Goal: Task Accomplishment & Management: Use online tool/utility

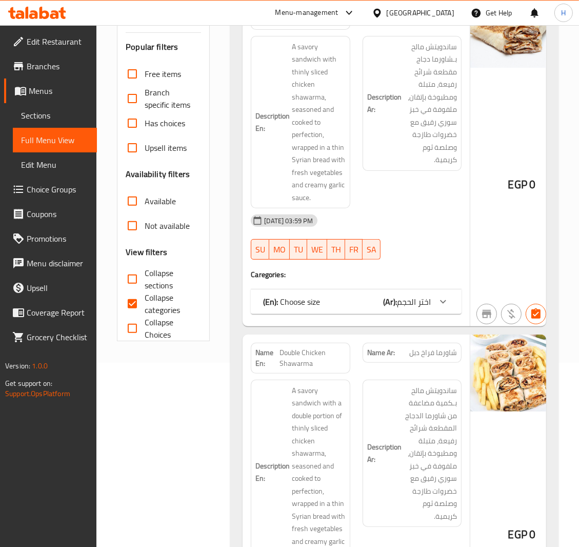
scroll to position [77, 0]
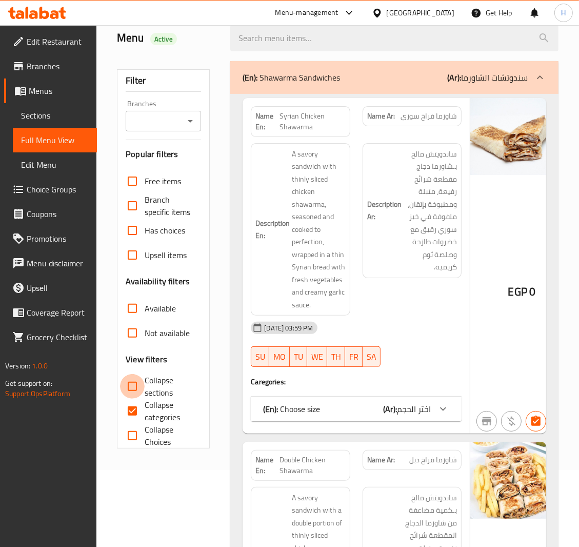
click at [134, 396] on input "Collapse sections" at bounding box center [132, 386] width 25 height 25
checkbox input "true"
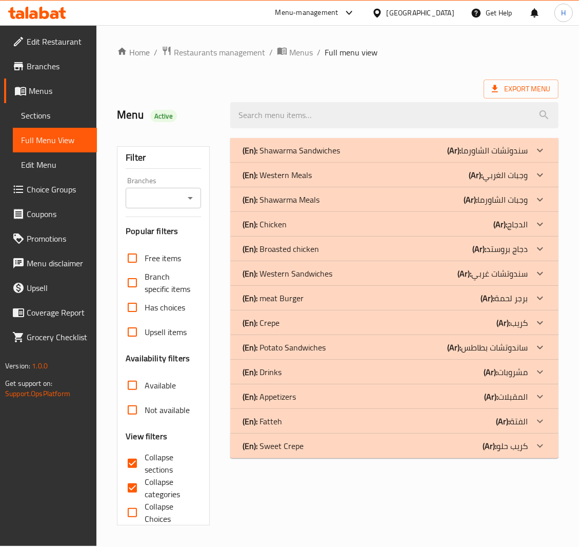
scroll to position [0, 0]
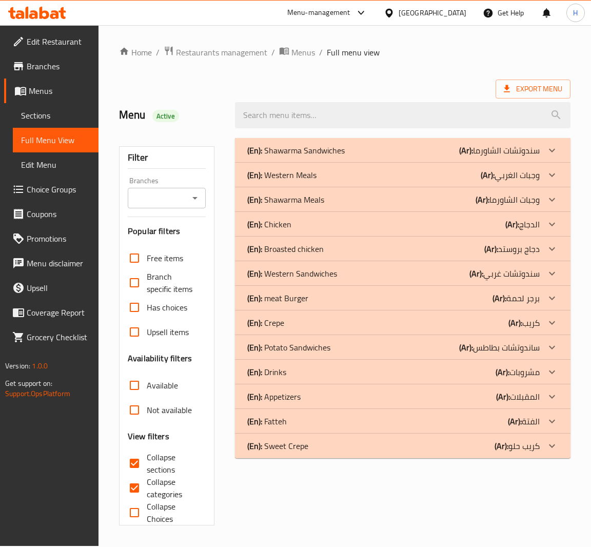
click at [50, 113] on span "Sections" at bounding box center [55, 115] width 69 height 12
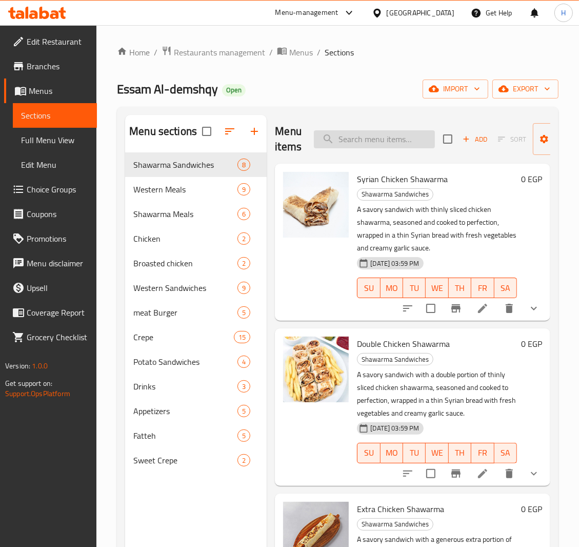
click at [364, 141] on input "search" at bounding box center [374, 139] width 121 height 18
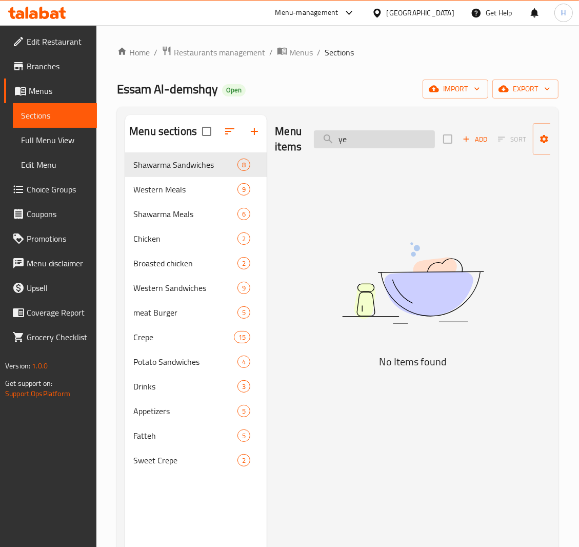
type input "y"
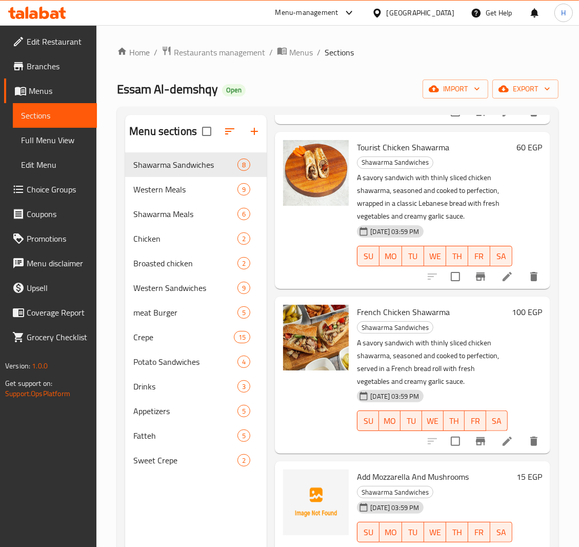
scroll to position [145, 0]
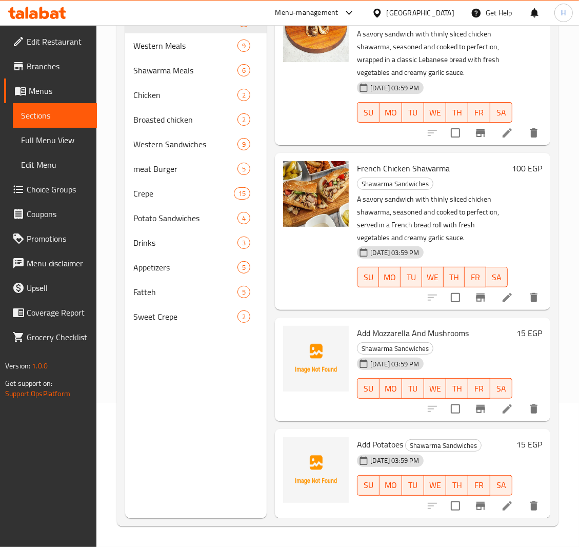
click at [384, 437] on span "Add Potatoes" at bounding box center [380, 444] width 46 height 15
copy h6 "Potatoes"
click at [161, 203] on div "Crepe 15" at bounding box center [196, 193] width 142 height 25
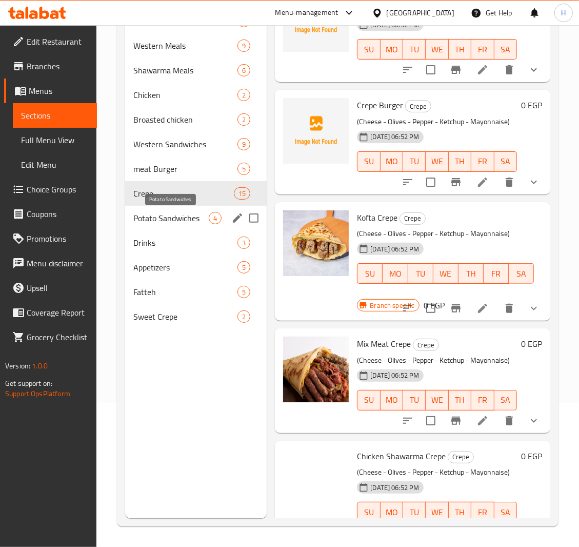
click at [161, 217] on span "Potato Sandwiches" at bounding box center [170, 218] width 75 height 12
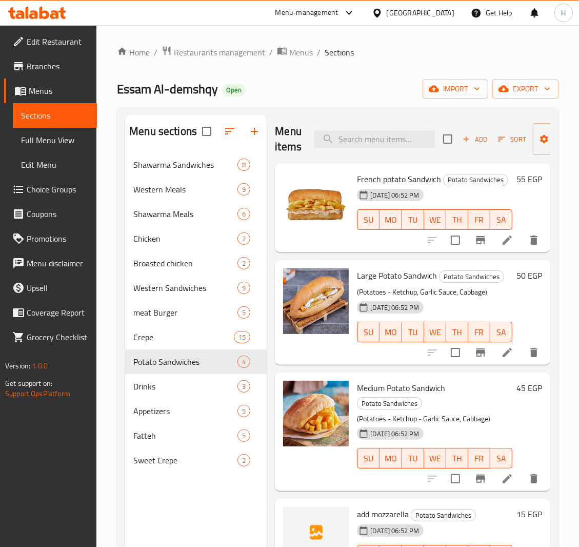
click at [47, 10] on icon at bounding box center [37, 13] width 58 height 12
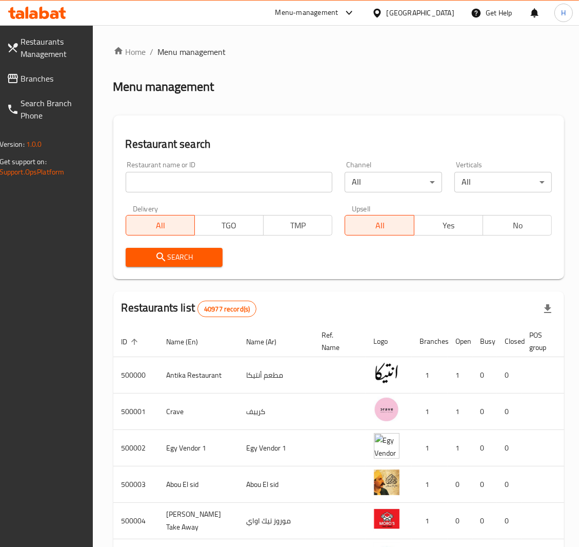
click at [48, 76] on span "Branches" at bounding box center [52, 78] width 62 height 12
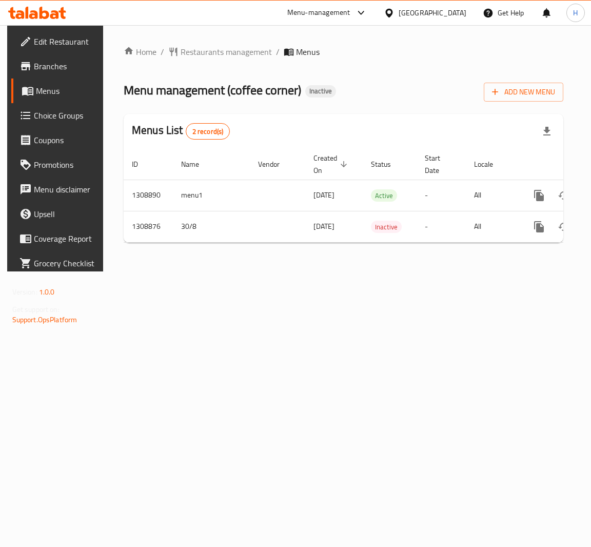
click at [14, 48] on link "Edit Restaurant" at bounding box center [58, 41] width 94 height 25
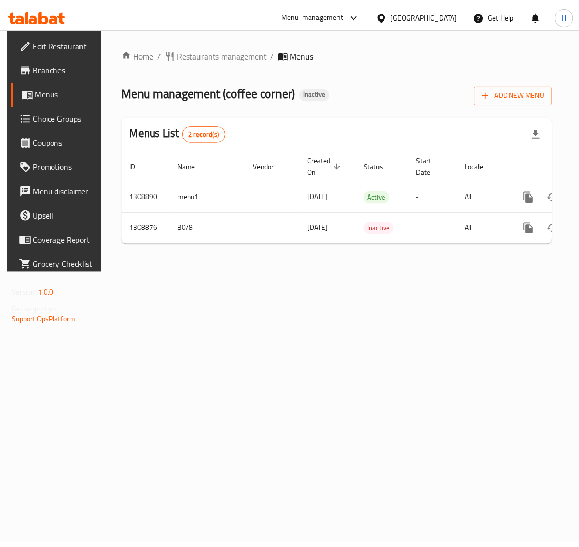
scroll to position [0, 57]
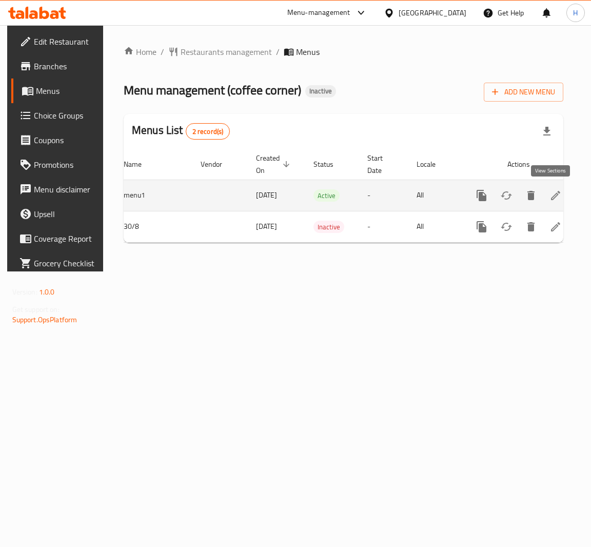
click at [550, 199] on icon "enhanced table" at bounding box center [556, 195] width 12 height 12
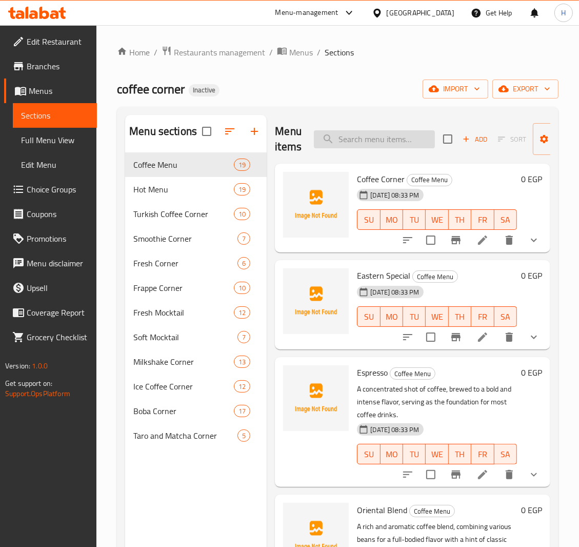
click at [371, 144] on input "search" at bounding box center [374, 139] width 121 height 18
paste input "Abyssinian"
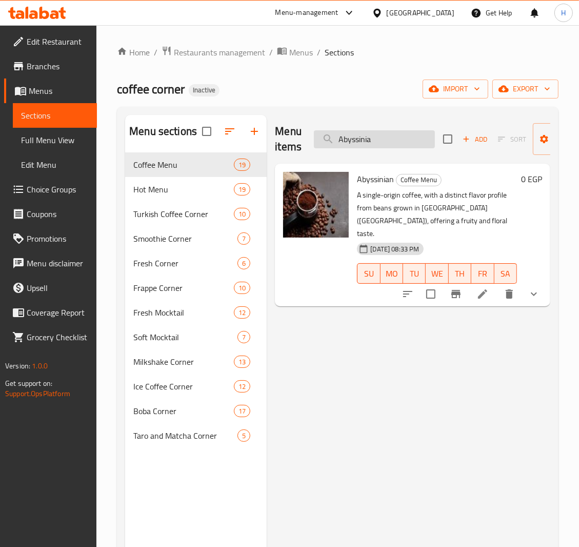
click at [367, 138] on input "Abyssinia" at bounding box center [374, 139] width 121 height 18
paste input "nise"
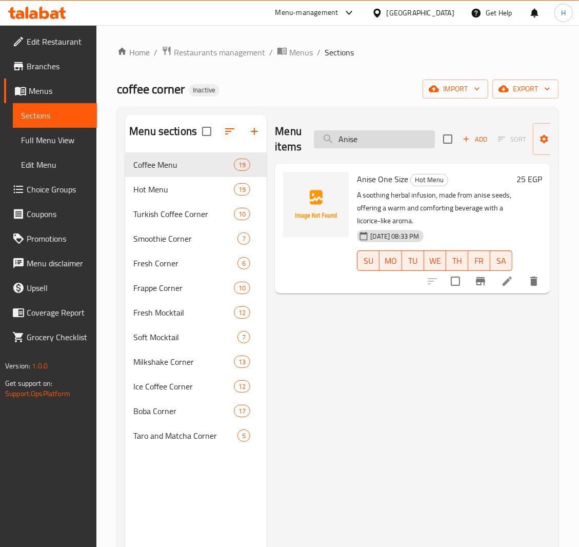
click at [355, 143] on input "Anise" at bounding box center [374, 139] width 121 height 18
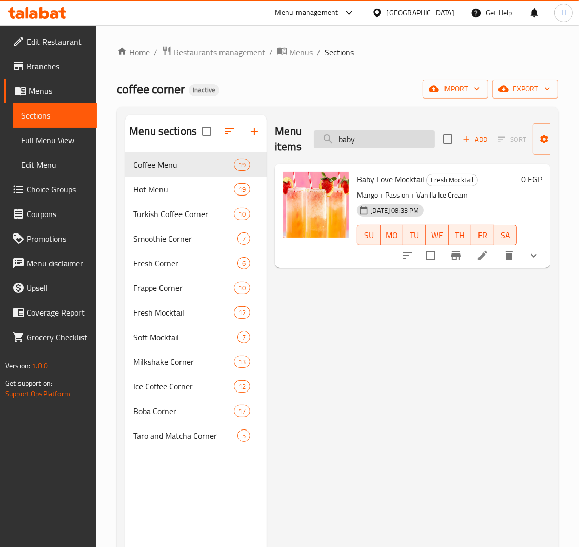
drag, startPoint x: 344, startPoint y: 139, endPoint x: 377, endPoint y: 139, distance: 32.8
click at [377, 139] on input "baby" at bounding box center [374, 139] width 121 height 18
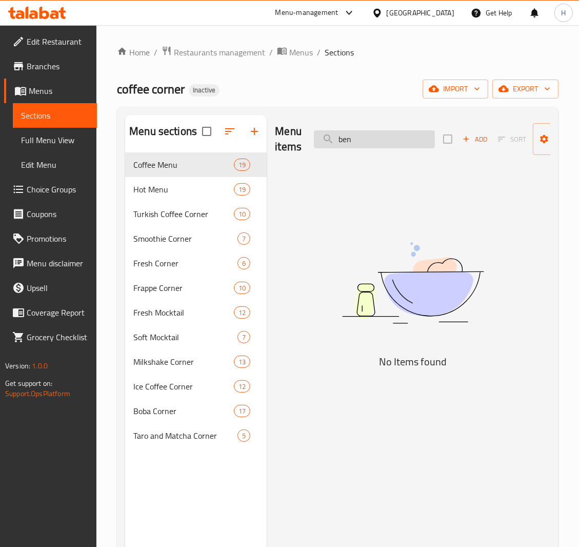
click at [338, 143] on input "ben" at bounding box center [374, 139] width 121 height 18
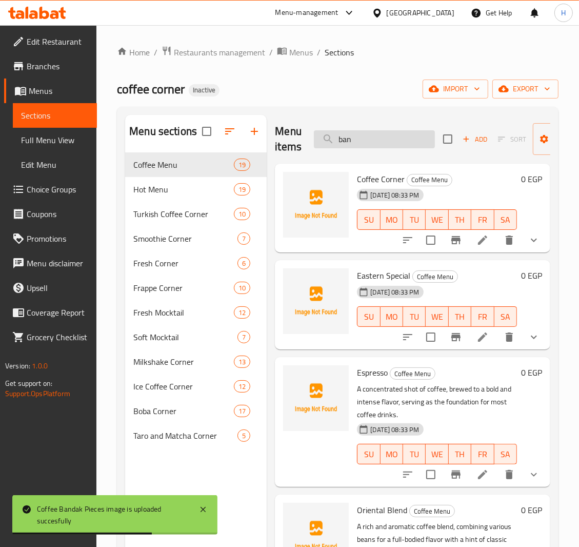
drag, startPoint x: 346, startPoint y: 142, endPoint x: 360, endPoint y: 143, distance: 13.9
click at [360, 143] on input "ban" at bounding box center [374, 139] width 121 height 18
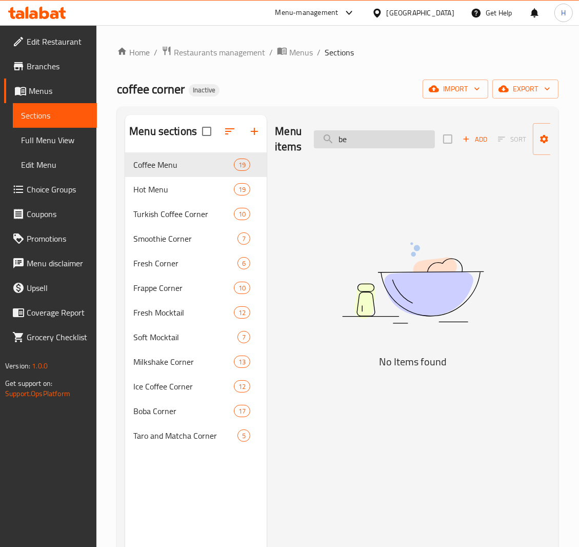
type input "b"
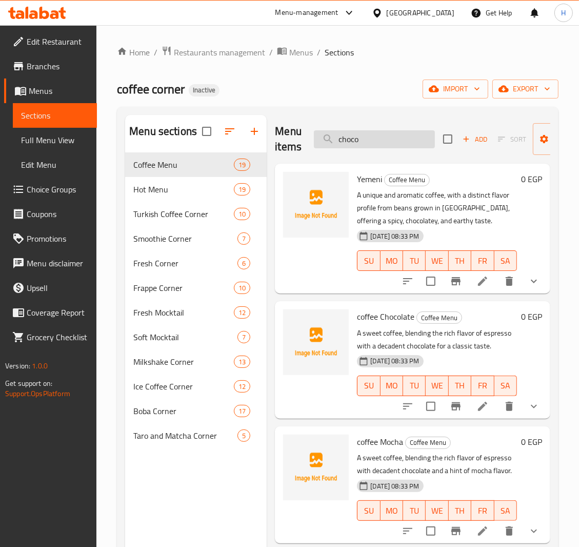
click at [350, 139] on input "choco" at bounding box center [374, 139] width 121 height 18
type input "ban"
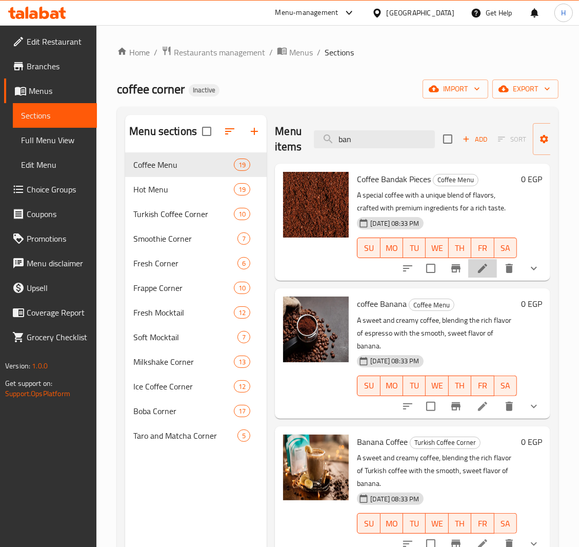
click at [468, 269] on li at bounding box center [482, 268] width 29 height 18
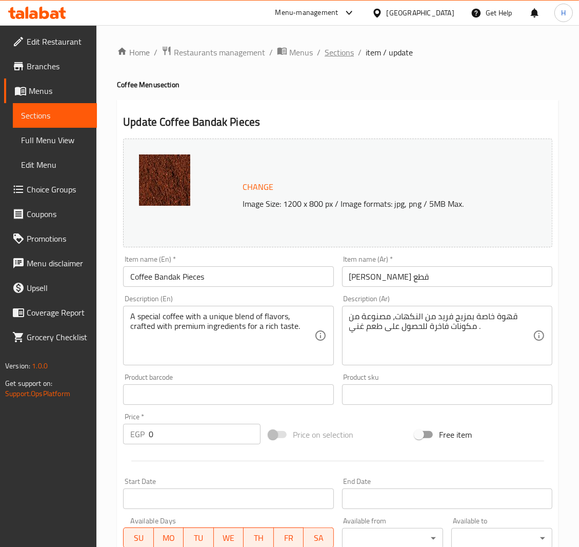
click at [341, 54] on span "Sections" at bounding box center [339, 52] width 29 height 12
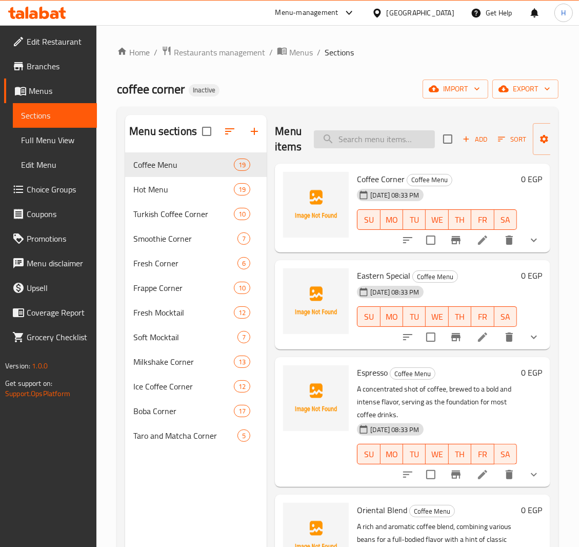
click at [347, 142] on input "search" at bounding box center [374, 139] width 121 height 18
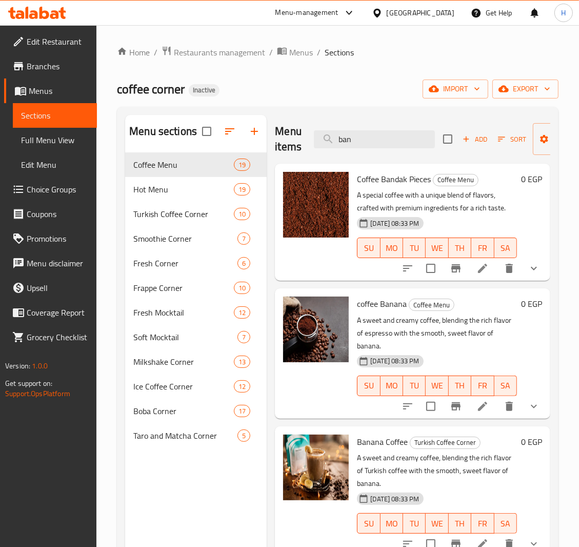
click at [403, 175] on span "Coffee Bandak Pieces" at bounding box center [394, 178] width 74 height 15
copy span "Bandak"
click at [346, 143] on input "ban" at bounding box center [374, 139] width 121 height 18
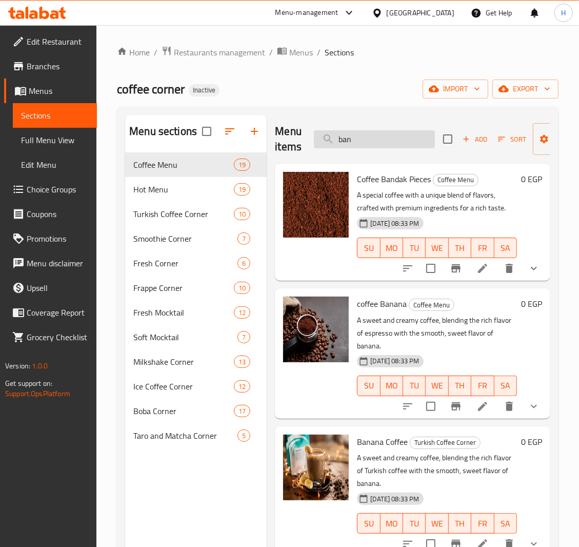
paste input "Bandak"
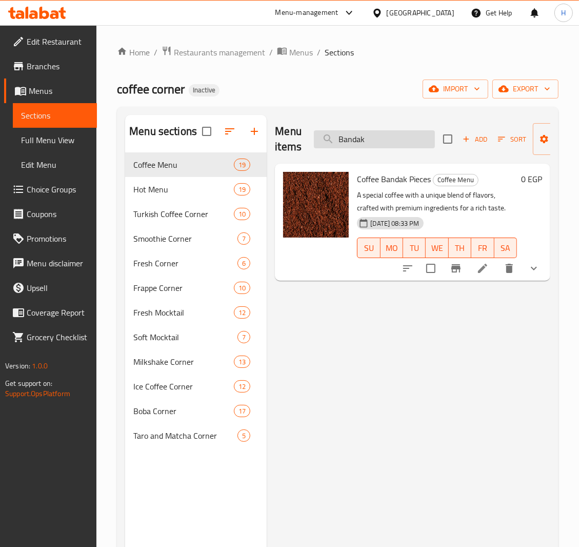
click at [356, 140] on input "Bandak" at bounding box center [374, 139] width 121 height 18
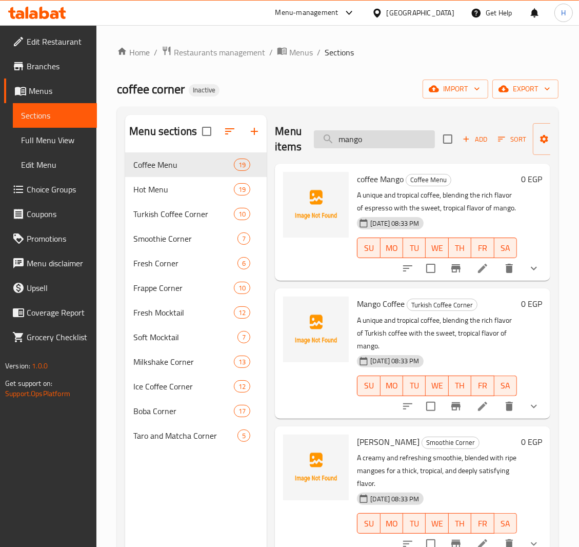
click at [353, 140] on input "mango" at bounding box center [374, 139] width 121 height 18
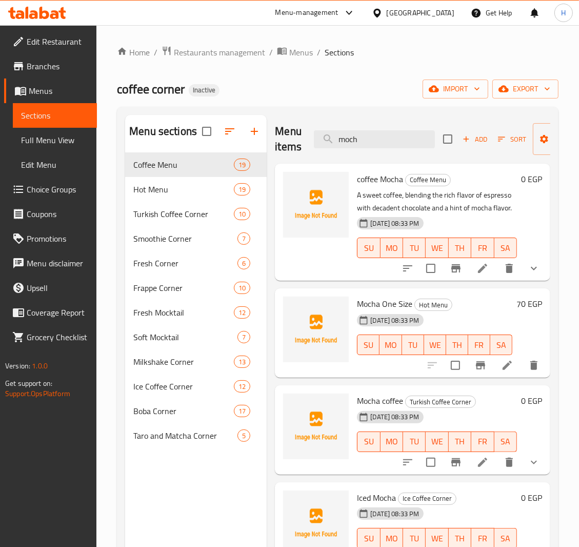
type input "moch"
click at [476, 274] on li at bounding box center [482, 268] width 29 height 18
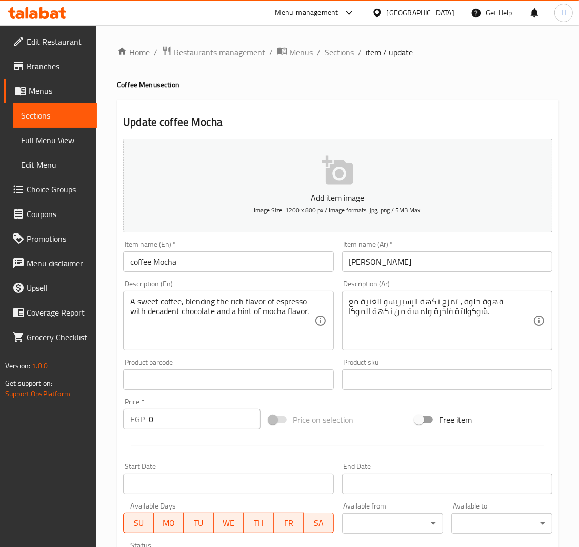
click at [129, 264] on input "coffee Mocha" at bounding box center [228, 261] width 210 height 21
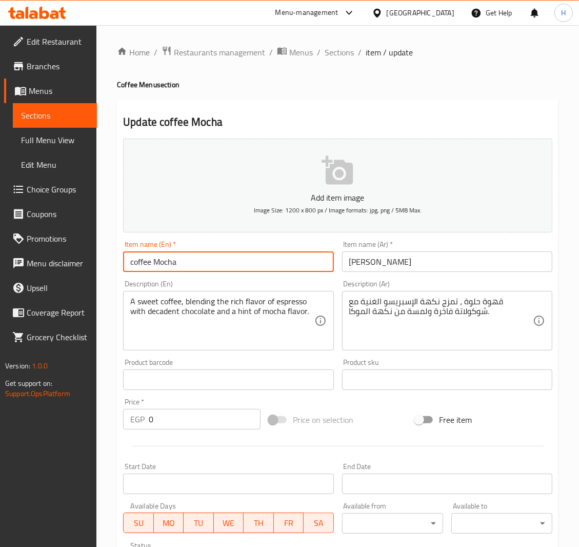
click at [129, 264] on input "coffee Mocha" at bounding box center [228, 261] width 210 height 21
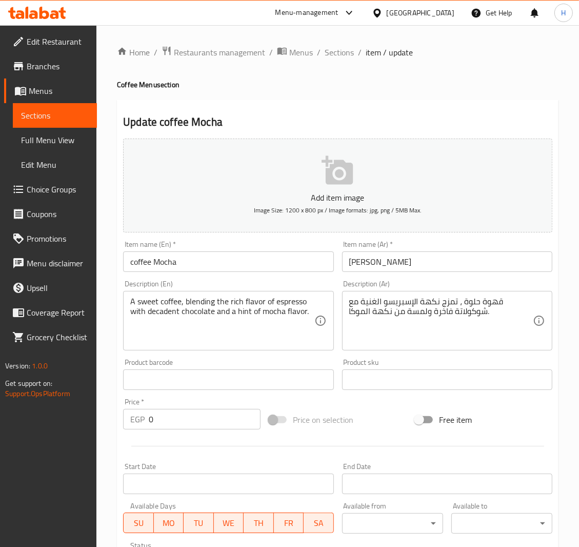
click at [342, 61] on div "Home / Restaurants management / Menus / Sections / item / update Coffee Menu se…" at bounding box center [338, 416] width 442 height 741
click at [340, 52] on span "Sections" at bounding box center [339, 52] width 29 height 12
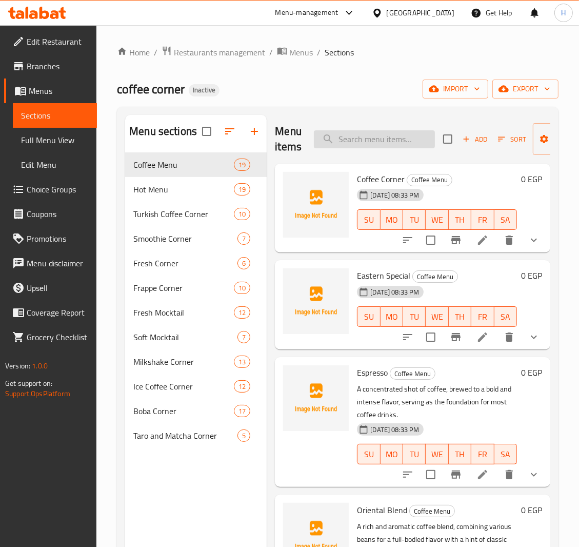
click at [356, 143] on input "search" at bounding box center [374, 139] width 121 height 18
paste input "coffee Mocha"
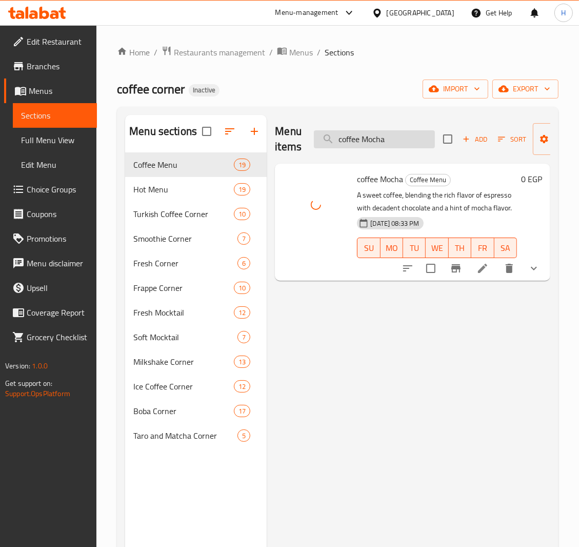
click at [372, 144] on input "coffee Mocha" at bounding box center [374, 139] width 121 height 18
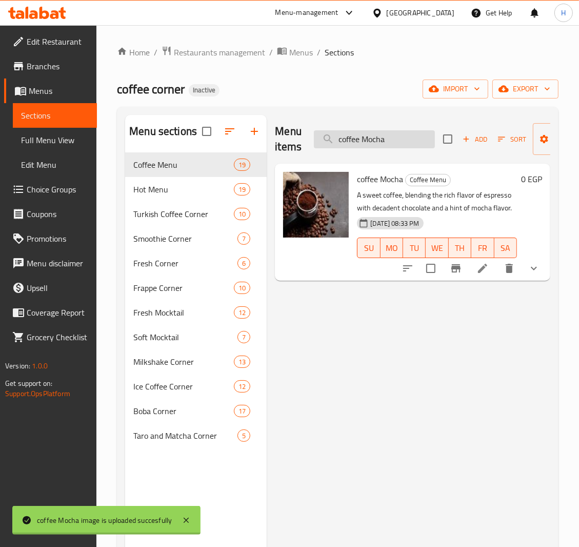
click at [372, 144] on input "coffee Mocha" at bounding box center [374, 139] width 121 height 18
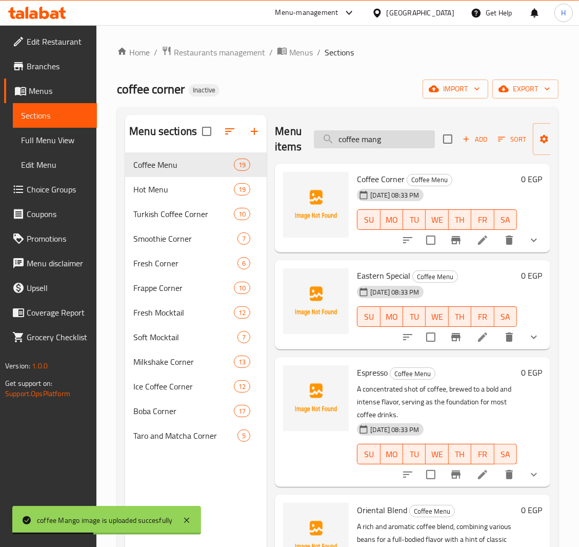
click at [374, 141] on input "coffee mang" at bounding box center [374, 139] width 121 height 18
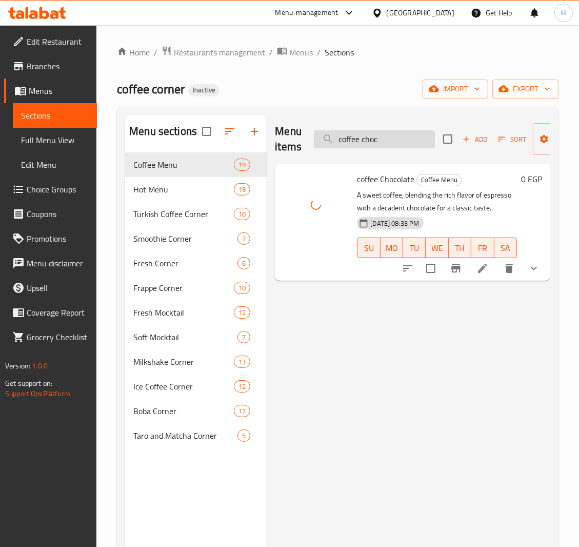
click at [371, 140] on input "coffee choc" at bounding box center [374, 139] width 121 height 18
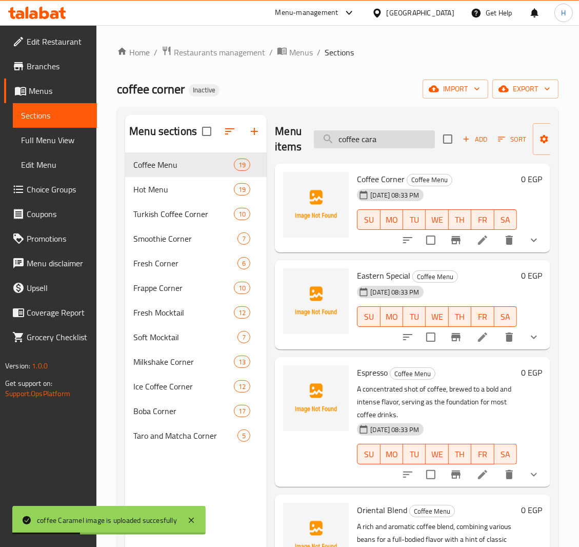
click at [369, 138] on input "coffee cara" at bounding box center [374, 139] width 121 height 18
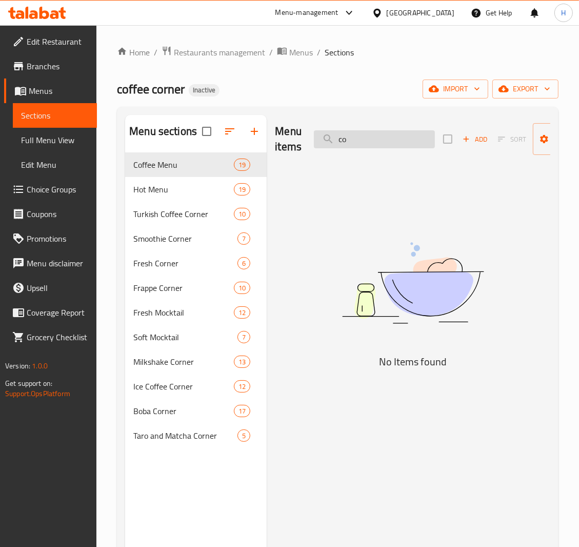
type input "c"
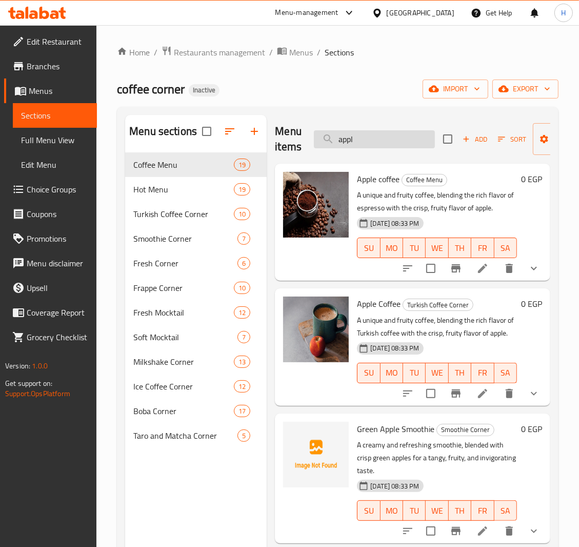
click at [347, 143] on input "appl" at bounding box center [374, 139] width 121 height 18
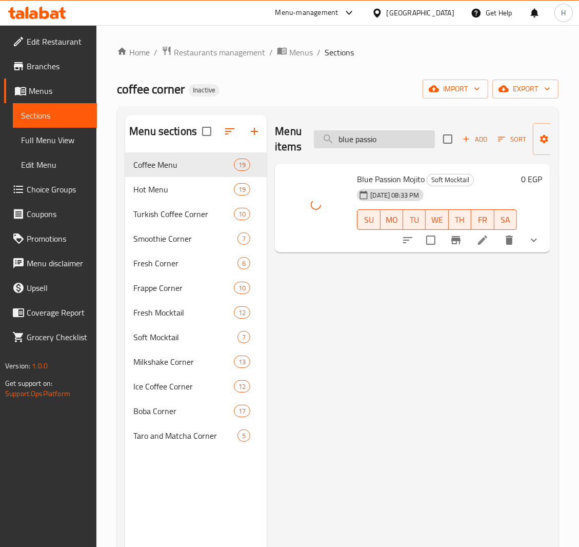
click at [364, 138] on input "blue passio" at bounding box center [374, 139] width 121 height 18
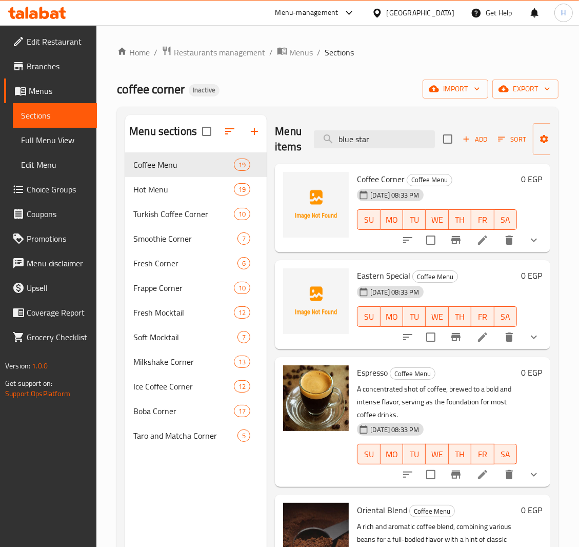
drag, startPoint x: 356, startPoint y: 140, endPoint x: 286, endPoint y: 152, distance: 71.3
click at [286, 152] on div "Menu items blue star Add Sort Manage items" at bounding box center [413, 139] width 276 height 49
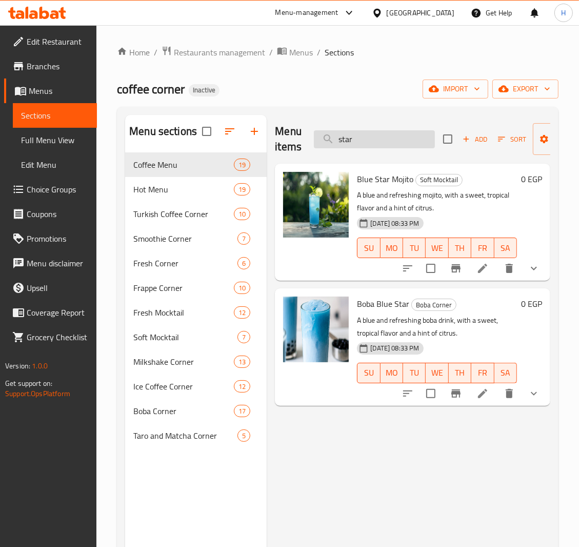
click at [348, 140] on input "star" at bounding box center [374, 139] width 121 height 18
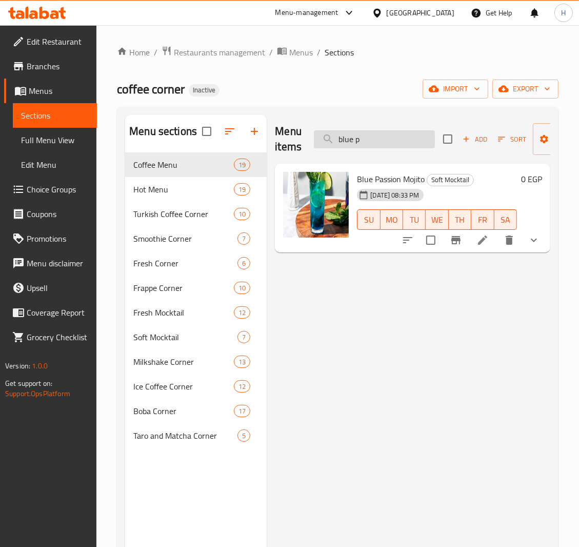
click at [357, 148] on input "blue p" at bounding box center [374, 139] width 121 height 18
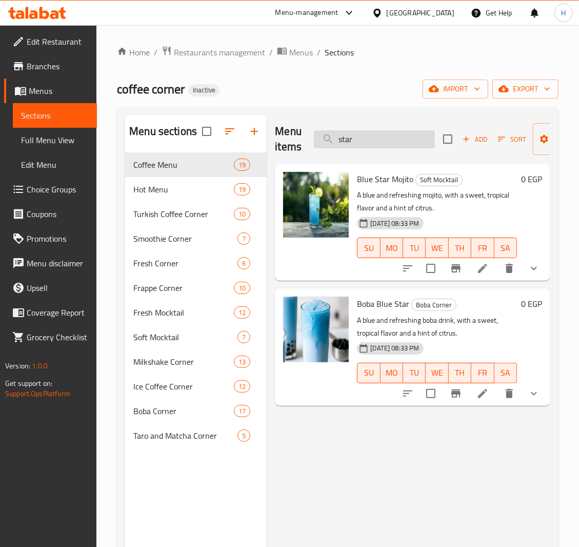
click at [345, 138] on input "star" at bounding box center [374, 139] width 121 height 18
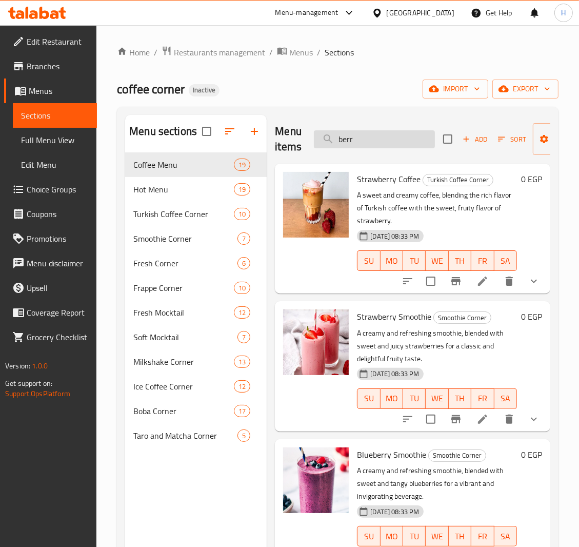
click at [347, 140] on input "berr" at bounding box center [374, 139] width 121 height 18
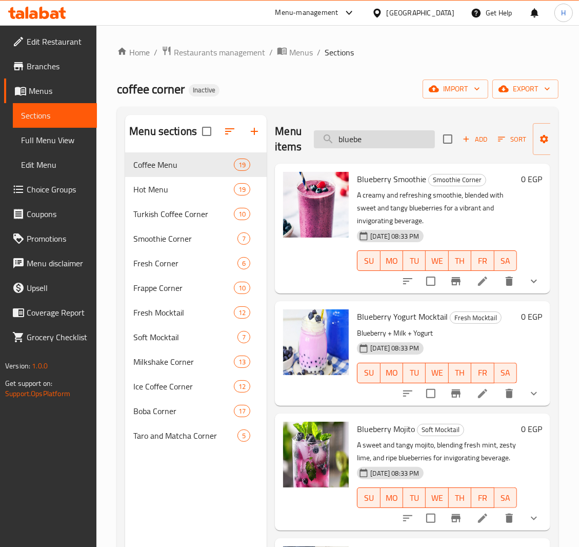
click at [347, 139] on input "bluebe" at bounding box center [374, 139] width 121 height 18
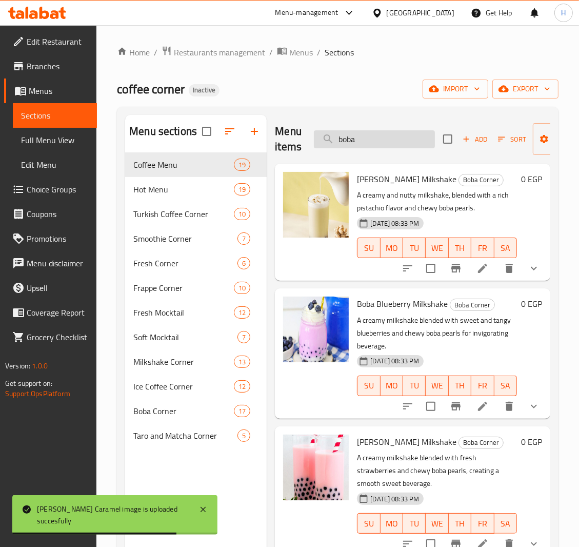
click at [373, 144] on input "boba" at bounding box center [374, 139] width 121 height 18
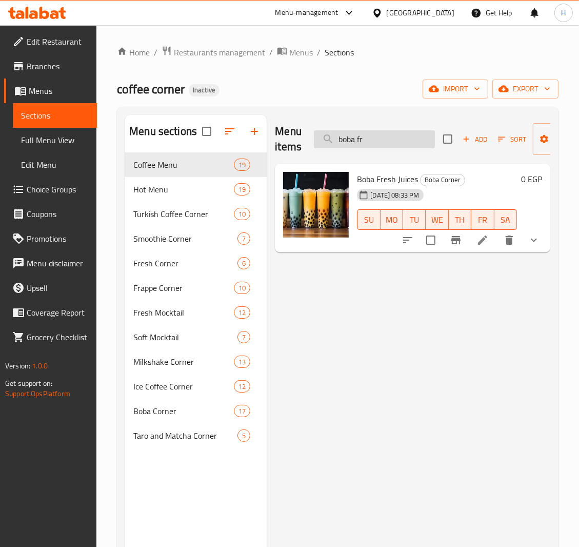
click at [356, 139] on input "boba fr" at bounding box center [374, 139] width 121 height 18
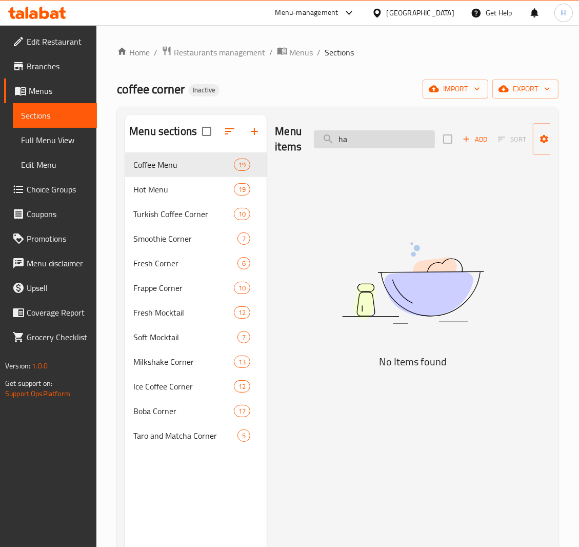
type input "h"
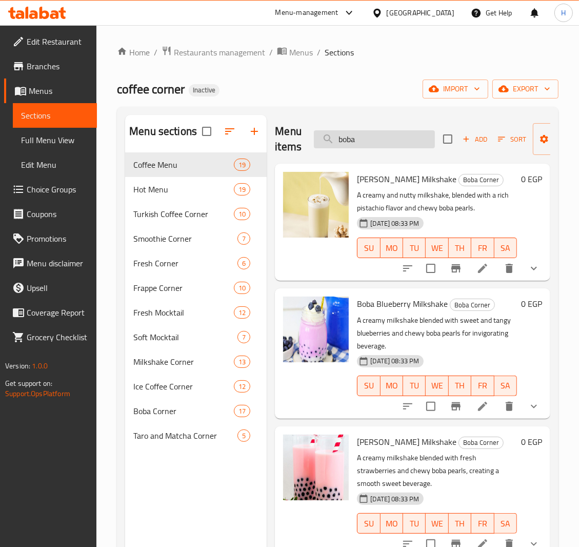
click at [381, 139] on input "boba" at bounding box center [374, 139] width 121 height 18
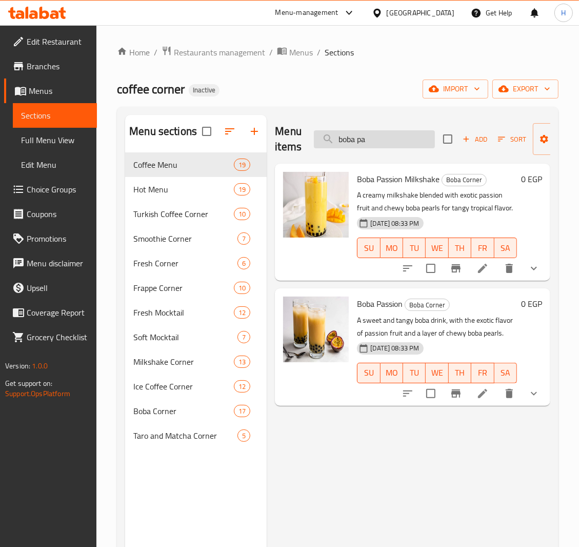
click at [357, 143] on input "boba pa" at bounding box center [374, 139] width 121 height 18
paste input "Cappuccino"
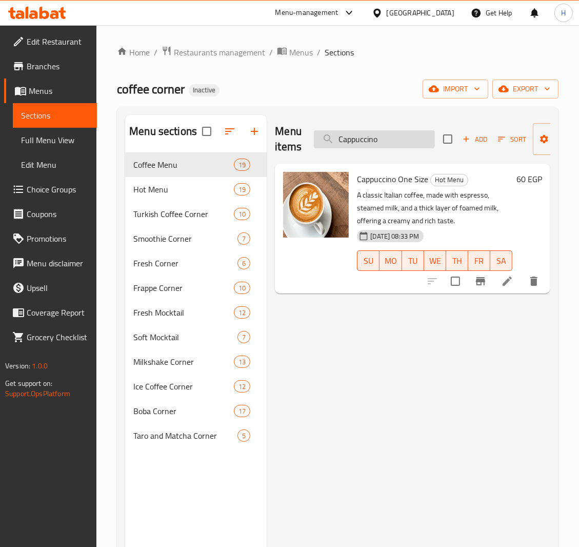
click at [368, 140] on input "Cappuccino" at bounding box center [374, 139] width 121 height 18
paste input "Brazilian Ri"
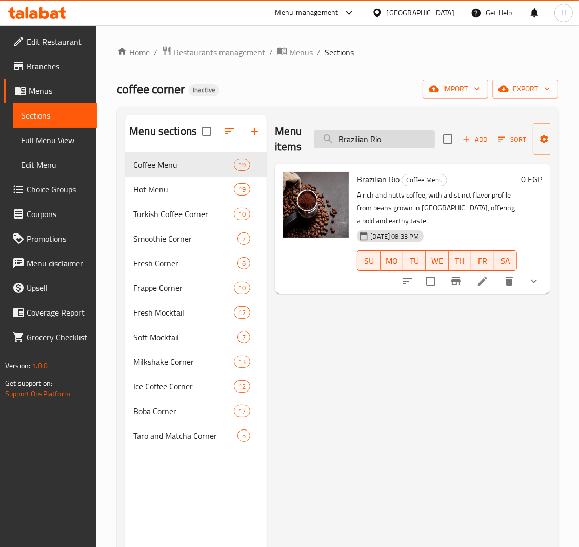
click at [362, 145] on input "Brazilian Rio" at bounding box center [374, 139] width 121 height 18
paste input "Caramel milkshake"
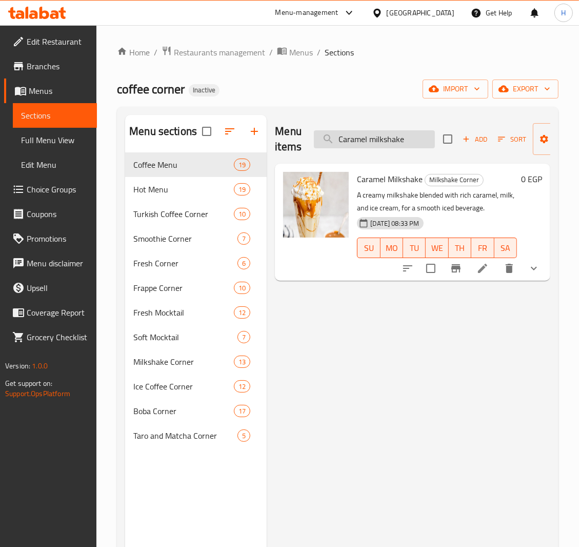
click at [368, 141] on input "Caramel milkshake" at bounding box center [374, 139] width 121 height 18
paste input "hocolate M"
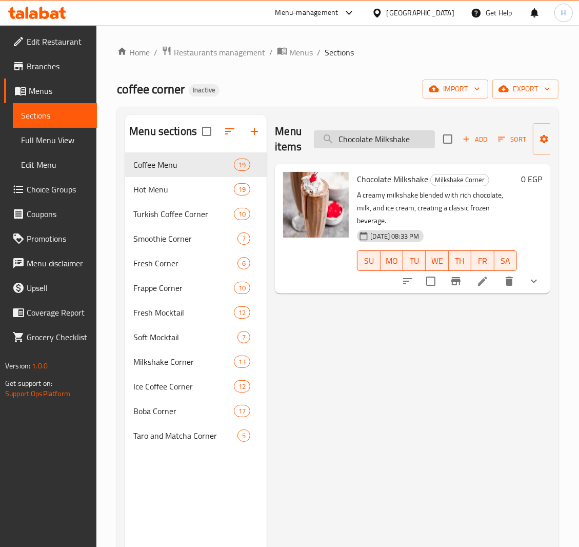
click at [344, 140] on input "Chocolate Milkshake" at bounding box center [374, 139] width 121 height 18
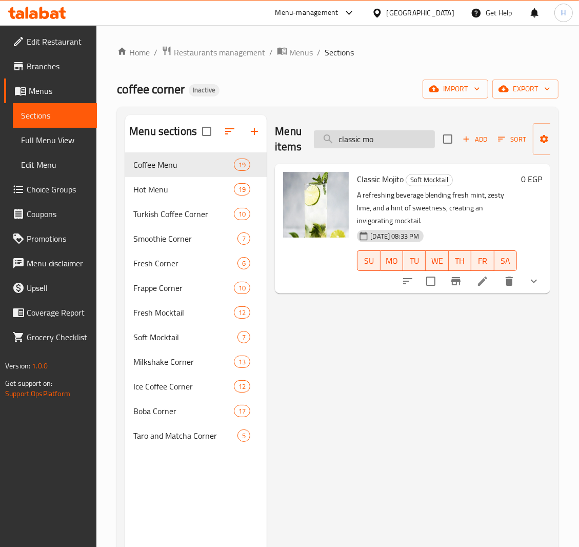
click at [357, 143] on input "classic mo" at bounding box center [374, 139] width 121 height 18
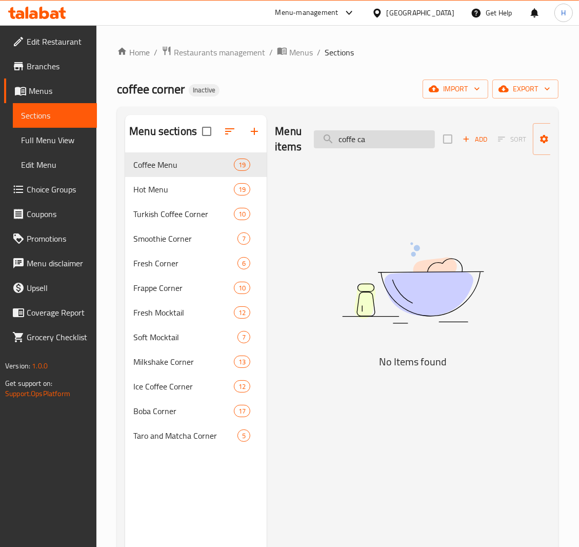
click at [359, 138] on input "coffe ca" at bounding box center [374, 139] width 121 height 18
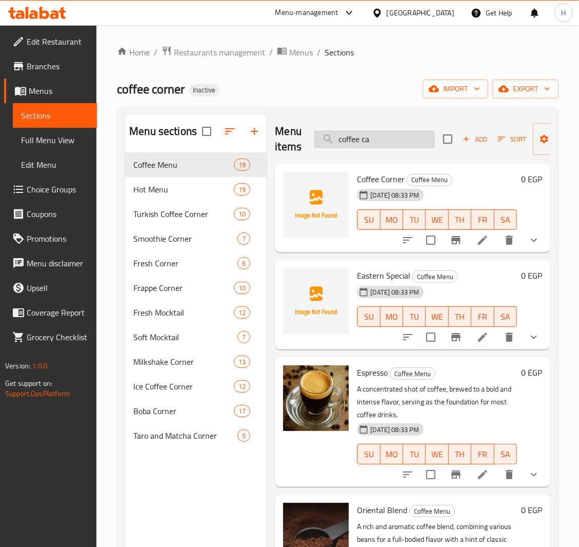
click at [371, 141] on input "coffee ca" at bounding box center [374, 139] width 121 height 18
paste input "CocoNut Spanish latte"
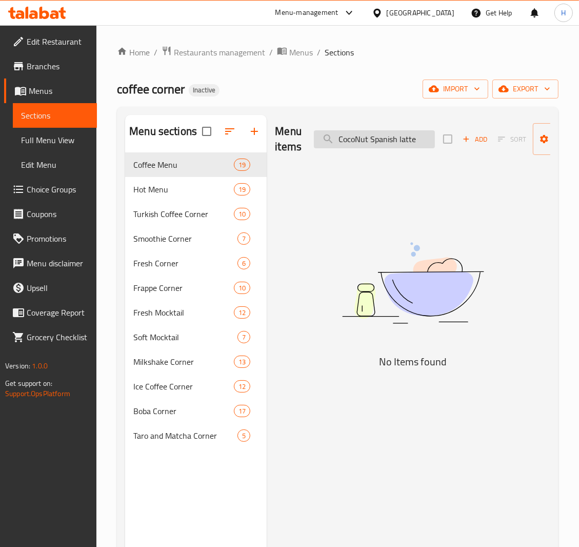
click at [357, 140] on input "CocoNut Spanish latte" at bounding box center [374, 139] width 121 height 18
drag, startPoint x: 370, startPoint y: 139, endPoint x: 289, endPoint y: 141, distance: 81.6
click at [289, 141] on div "Menu items CocoNut Spanish latte Add Sort Manage items" at bounding box center [413, 139] width 276 height 49
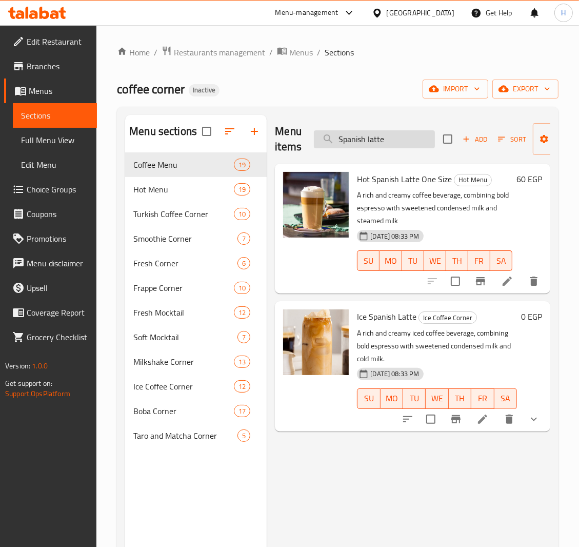
click at [373, 141] on input "Spanish latte" at bounding box center [374, 139] width 121 height 18
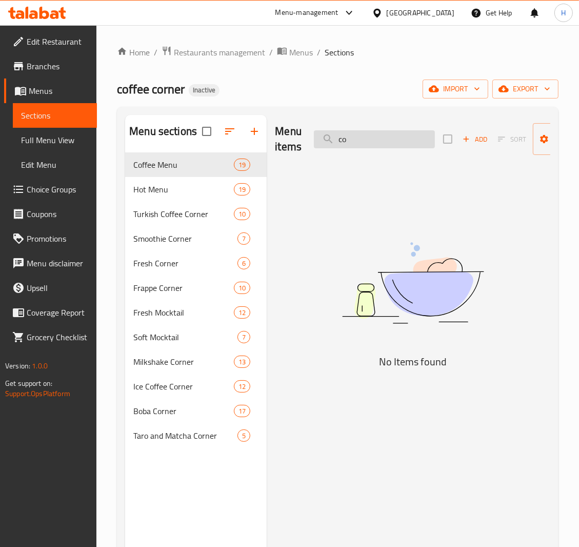
type input "c"
type input "i"
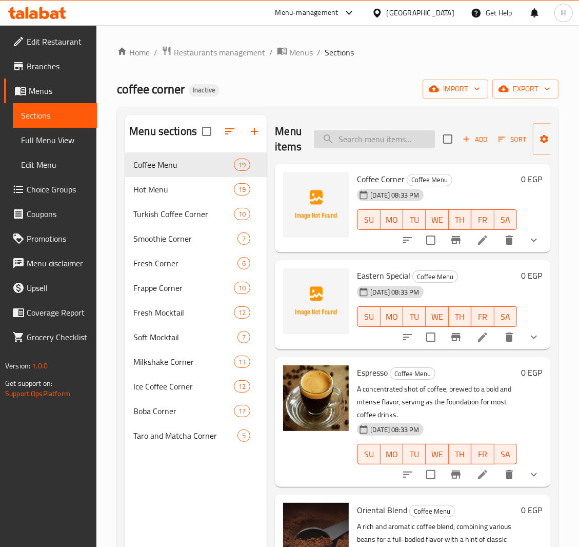
click at [378, 139] on input "search" at bounding box center [374, 139] width 121 height 18
click at [356, 143] on input "search" at bounding box center [374, 139] width 121 height 18
paste input "Colombian"
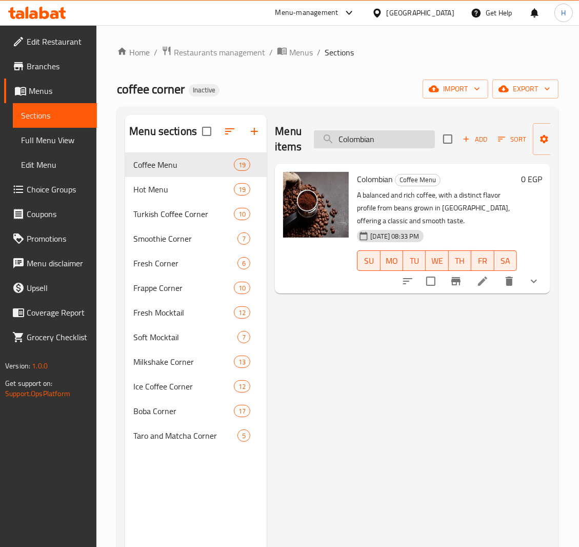
click at [357, 132] on input "Colombian" at bounding box center [374, 139] width 121 height 18
click at [349, 141] on input "Colombian" at bounding box center [374, 139] width 121 height 18
paste input "okies Milkshake"
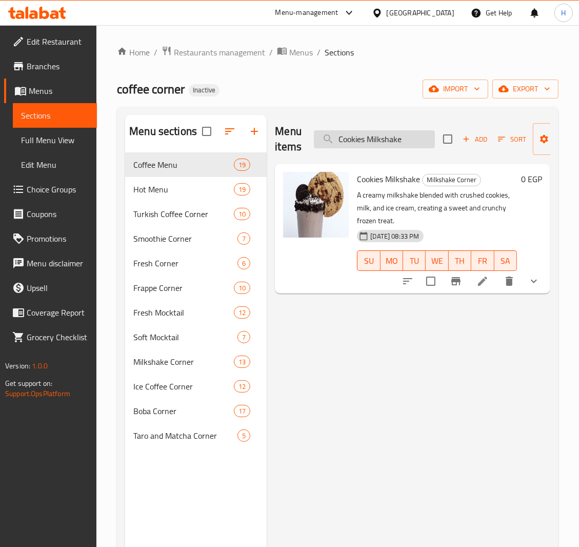
click at [370, 145] on input "Cookies Milkshake" at bounding box center [374, 139] width 121 height 18
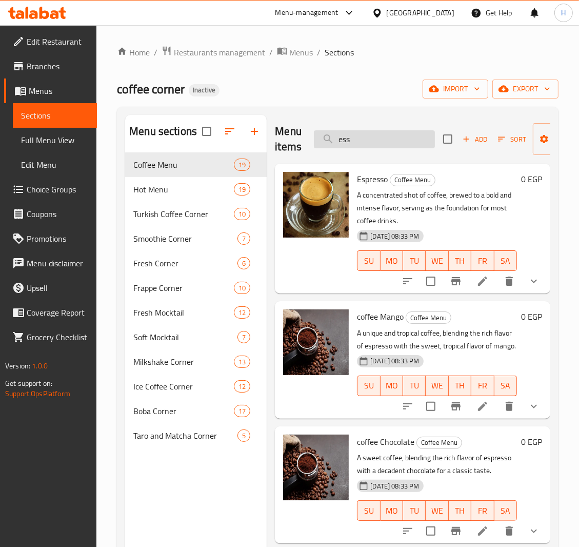
click at [345, 144] on input "ess" at bounding box center [374, 139] width 121 height 18
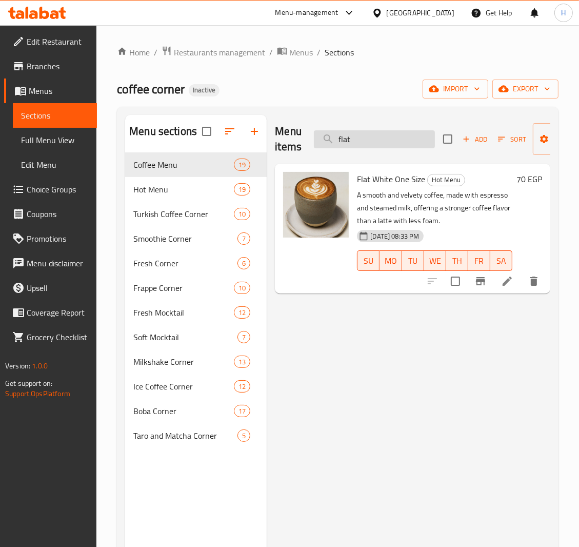
click at [349, 141] on input "flat" at bounding box center [374, 139] width 121 height 18
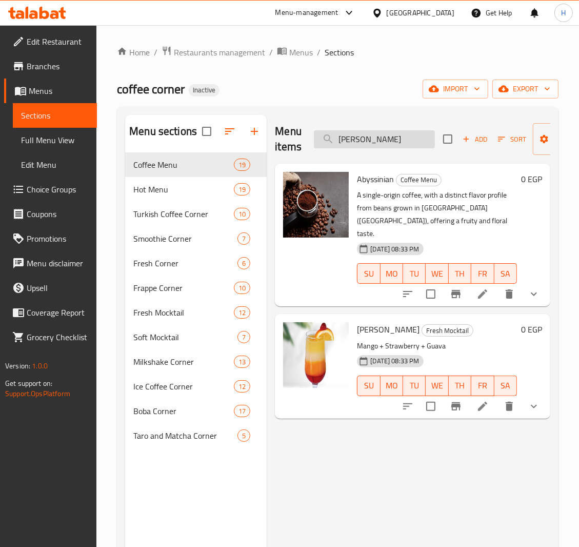
click at [356, 137] on input "flor" at bounding box center [374, 139] width 121 height 18
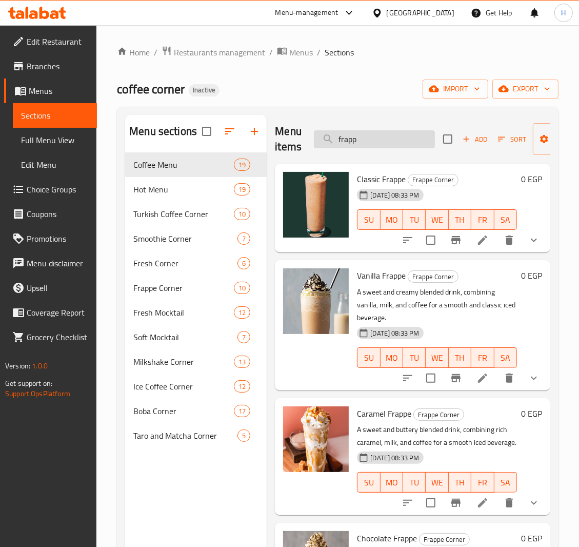
click at [344, 143] on input "frapp" at bounding box center [374, 139] width 121 height 18
click at [389, 177] on span "Classic Frappe" at bounding box center [381, 178] width 49 height 15
copy h6 "Frappe"
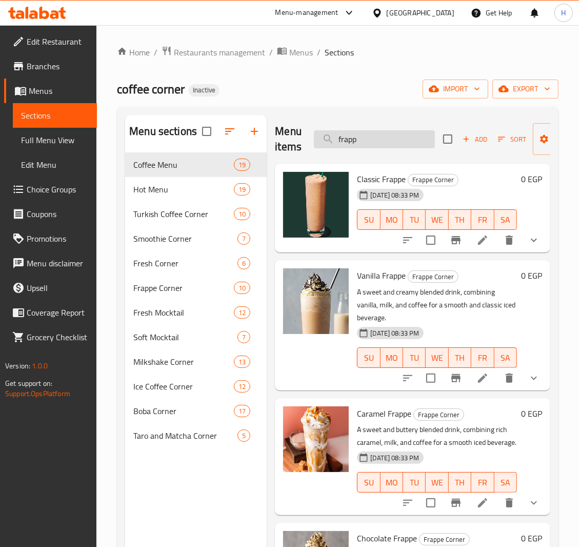
click at [347, 143] on input "frapp" at bounding box center [374, 139] width 121 height 18
paste input "Frappe"
click at [350, 147] on input "Frappe" at bounding box center [374, 139] width 121 height 18
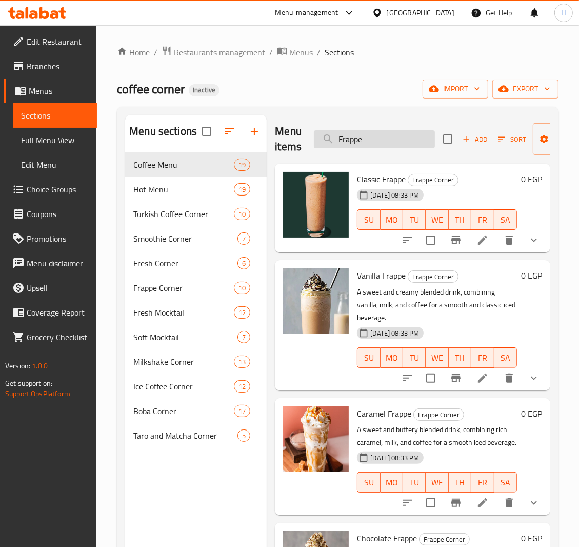
click at [364, 140] on input "Frappe" at bounding box center [374, 139] width 121 height 18
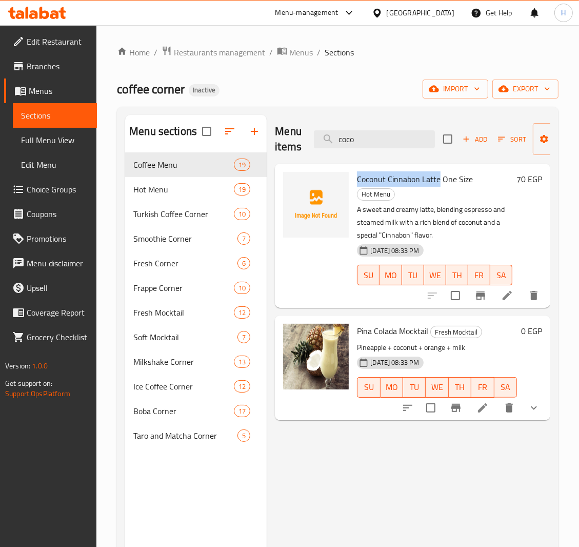
drag, startPoint x: 440, startPoint y: 179, endPoint x: 353, endPoint y: 180, distance: 87.2
click at [353, 180] on div "Coconut Cinnabon Latte One Size Hot Menu A sweet and creamy latte, blending esp…" at bounding box center [435, 236] width 164 height 136
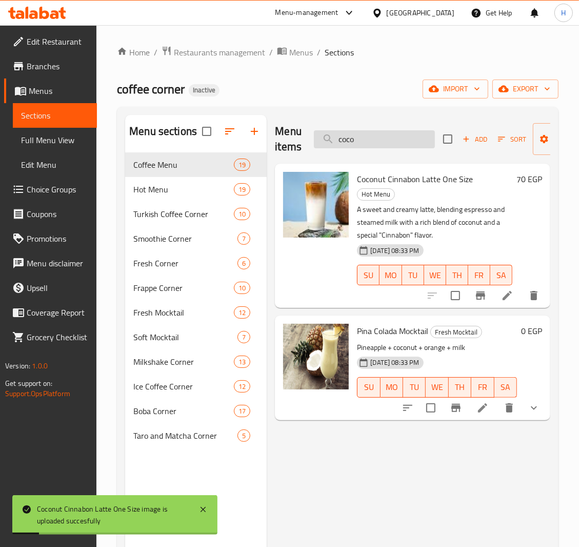
click at [355, 143] on input "coco" at bounding box center [374, 139] width 121 height 18
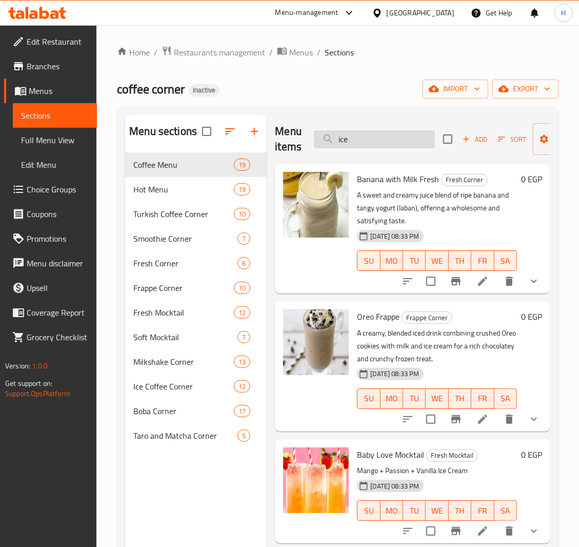
click at [359, 140] on input "ice" at bounding box center [374, 139] width 121 height 18
click at [348, 140] on input "ice" at bounding box center [374, 139] width 121 height 18
click at [344, 141] on input "ice" at bounding box center [374, 139] width 121 height 18
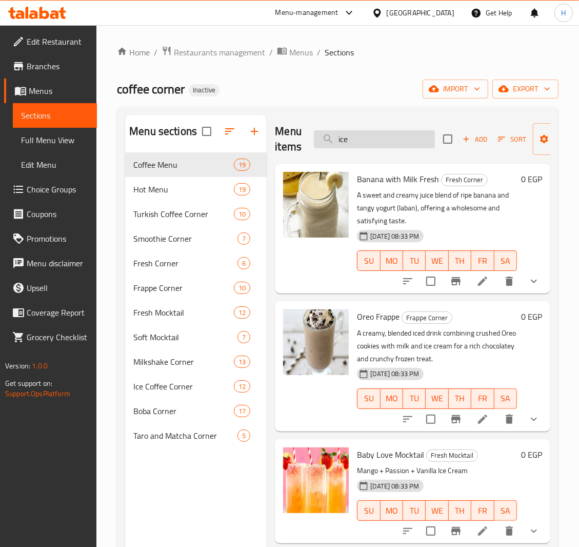
click at [344, 141] on input "ice" at bounding box center [374, 139] width 121 height 18
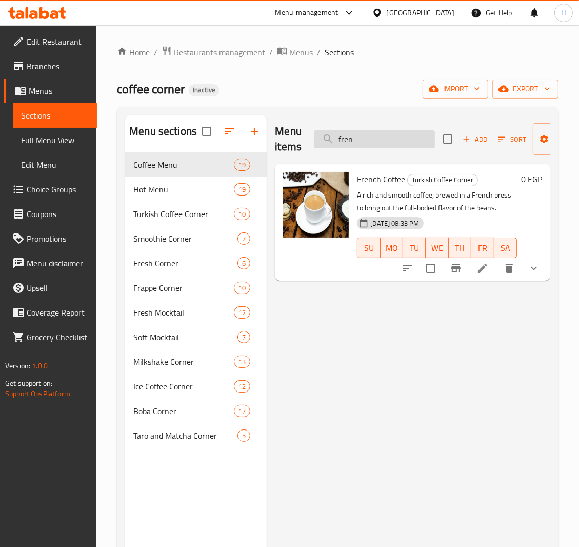
click at [347, 138] on input "fren" at bounding box center [374, 139] width 121 height 18
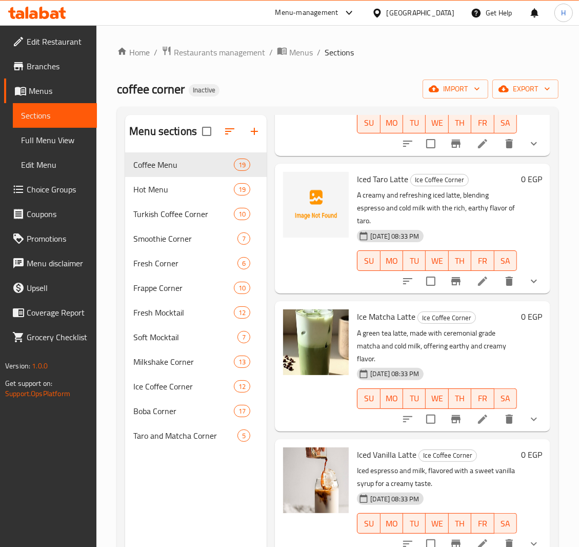
scroll to position [1446, 0]
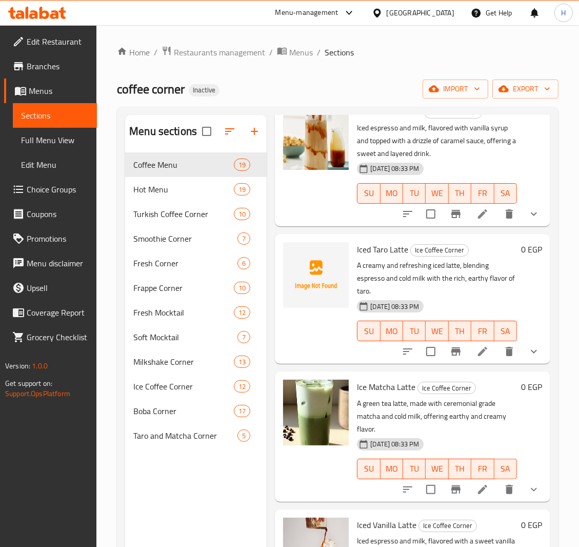
click at [376, 257] on span "Iced Taro Latte" at bounding box center [382, 249] width 51 height 15
copy h6 "Iced Taro Latte"
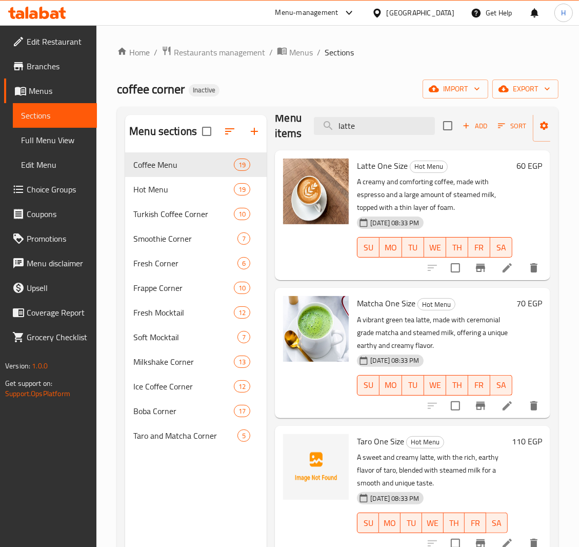
scroll to position [0, 0]
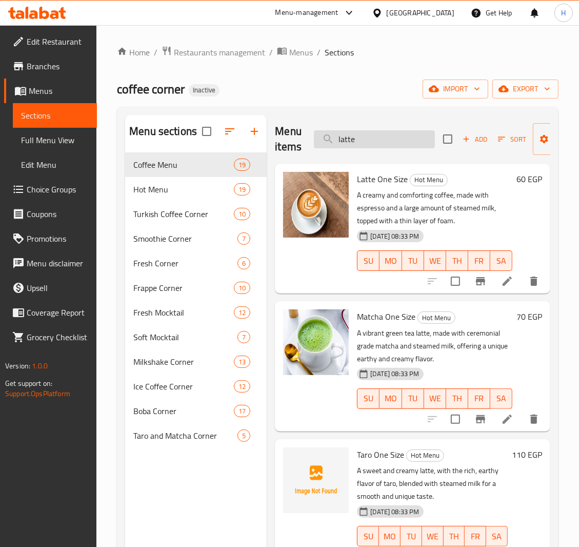
click at [371, 140] on input "latte" at bounding box center [374, 139] width 121 height 18
paste input "wat"
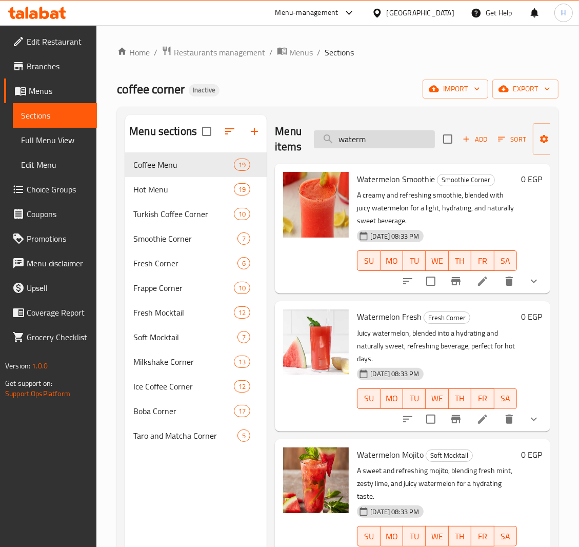
click at [346, 139] on input "waterm" at bounding box center [374, 139] width 121 height 18
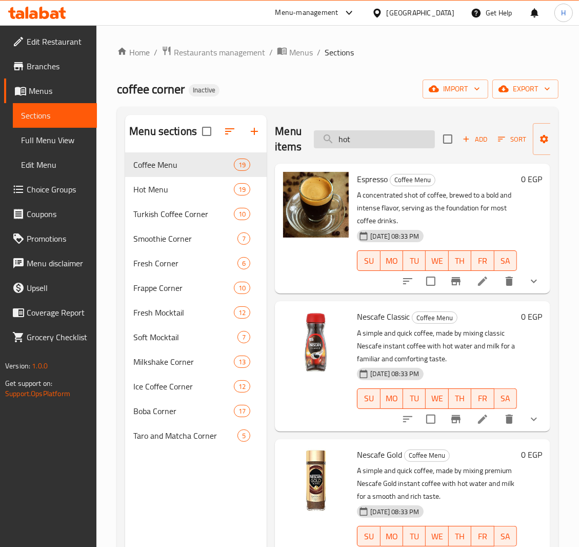
click at [342, 132] on input "hot" at bounding box center [374, 139] width 121 height 18
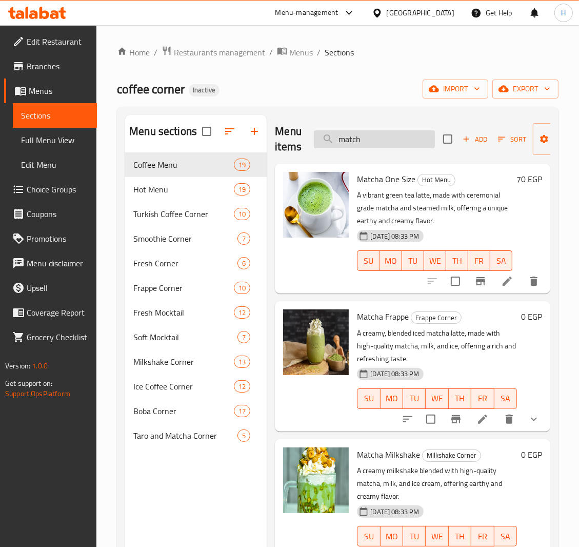
click at [353, 140] on input "match" at bounding box center [374, 139] width 121 height 18
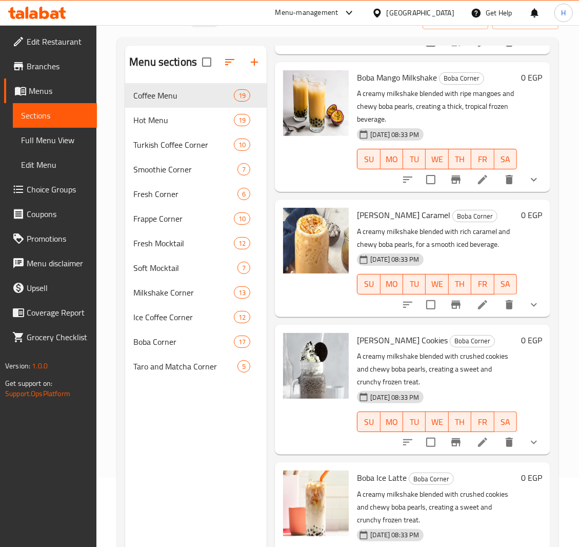
scroll to position [145, 0]
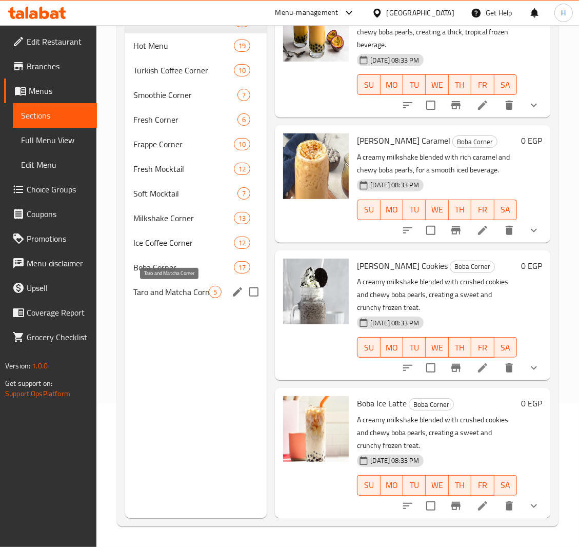
click at [163, 297] on span "Taro and Matcha Corner" at bounding box center [170, 292] width 75 height 12
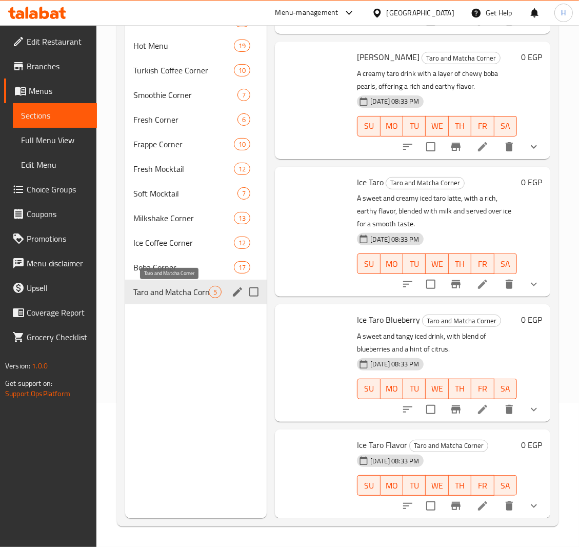
scroll to position [127, 0]
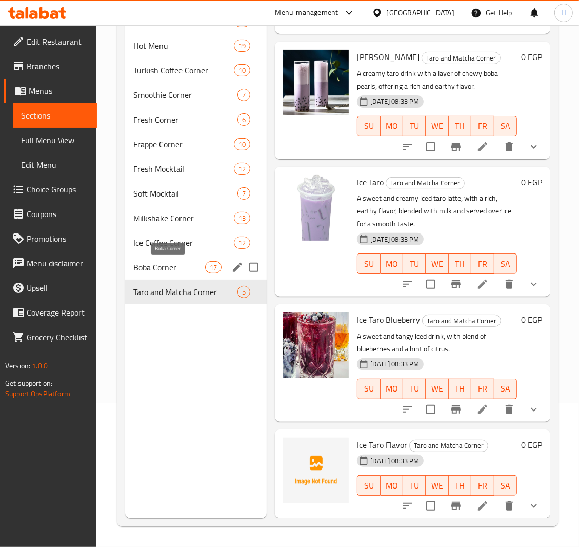
click at [150, 270] on span "Boba Corner" at bounding box center [169, 267] width 72 height 12
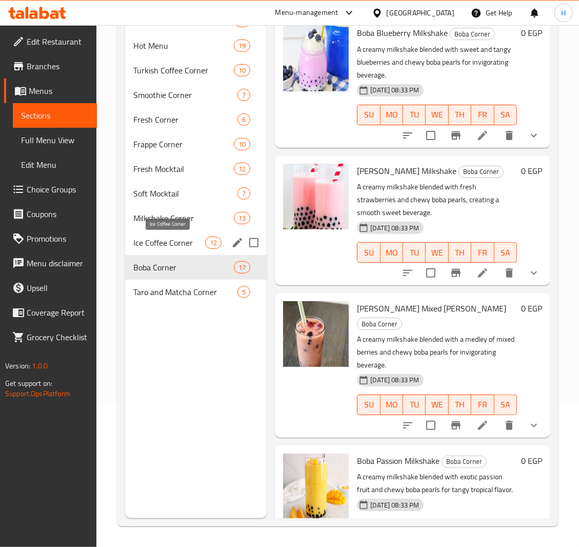
click at [144, 243] on span "Ice Coffee Corner" at bounding box center [169, 243] width 72 height 12
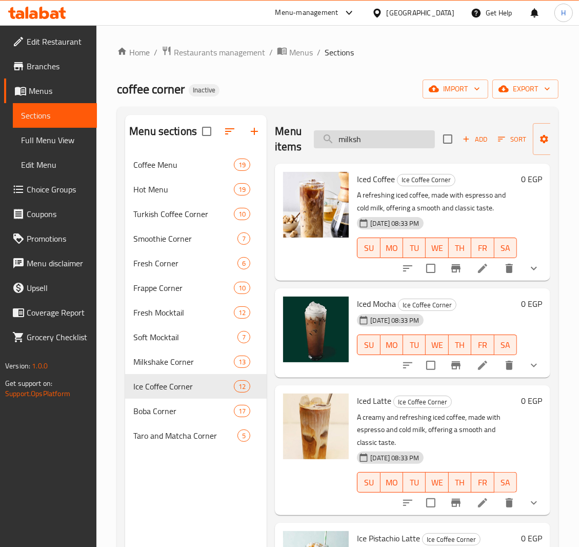
click at [348, 143] on input "milksh" at bounding box center [374, 139] width 121 height 18
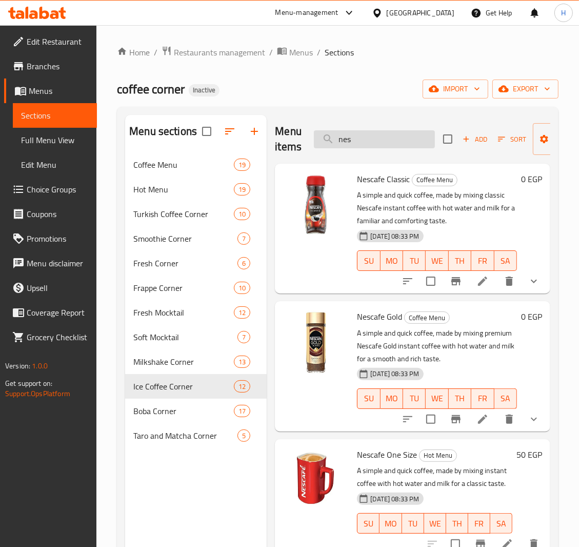
click at [342, 143] on input "nes" at bounding box center [374, 139] width 121 height 18
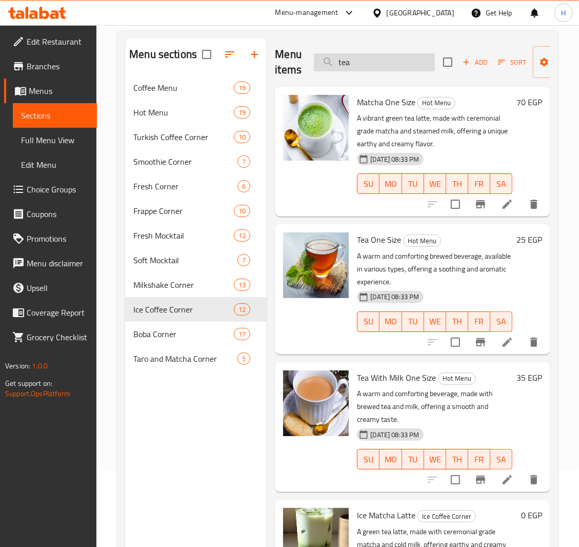
click at [347, 65] on input "tea" at bounding box center [374, 62] width 121 height 18
click at [344, 69] on input "tea" at bounding box center [374, 62] width 121 height 18
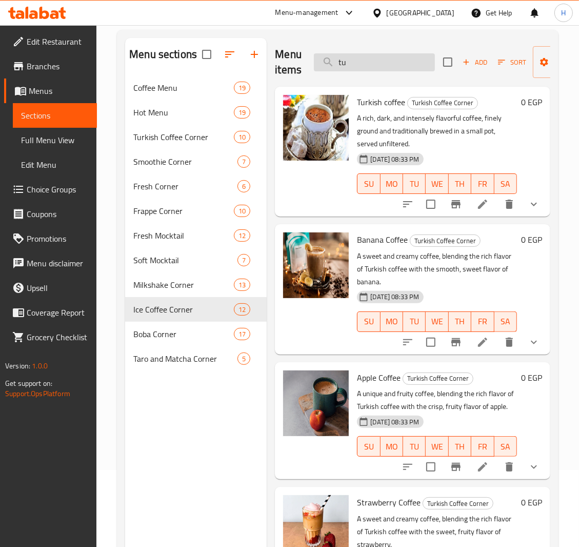
click at [344, 63] on input "tu" at bounding box center [374, 62] width 121 height 18
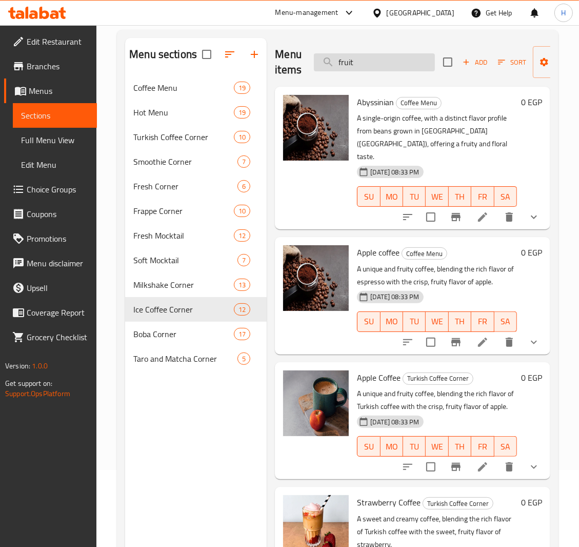
click at [344, 66] on input "fruit" at bounding box center [374, 62] width 121 height 18
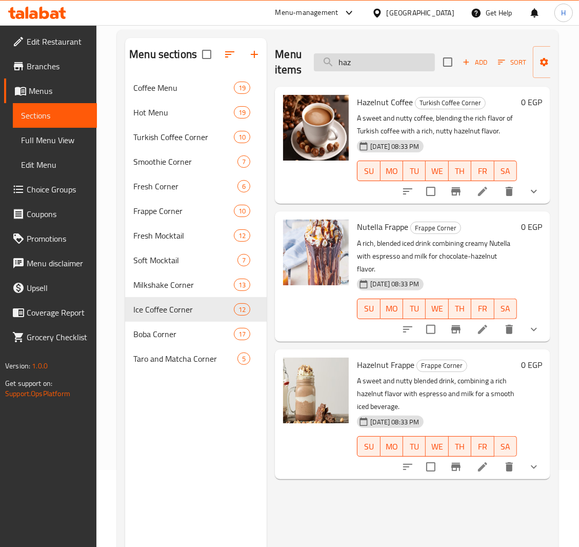
click at [343, 66] on input "haz" at bounding box center [374, 62] width 121 height 18
click at [346, 69] on input "haz" at bounding box center [374, 62] width 121 height 18
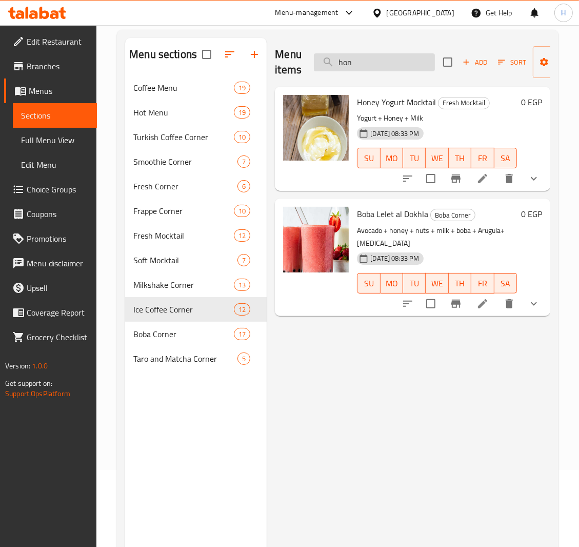
click at [349, 62] on input "hon" at bounding box center [374, 62] width 121 height 18
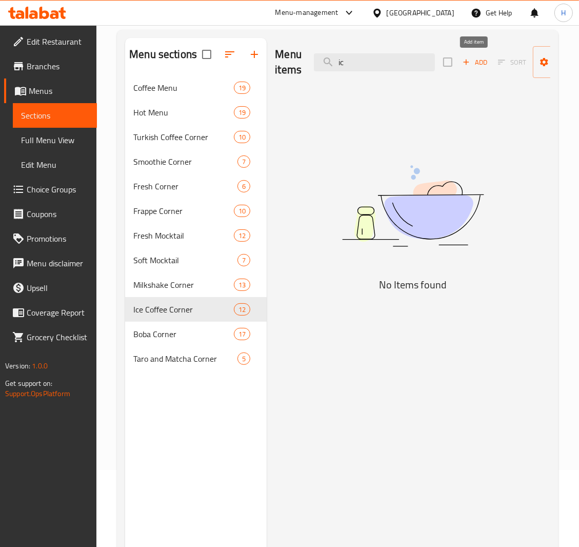
type input "i"
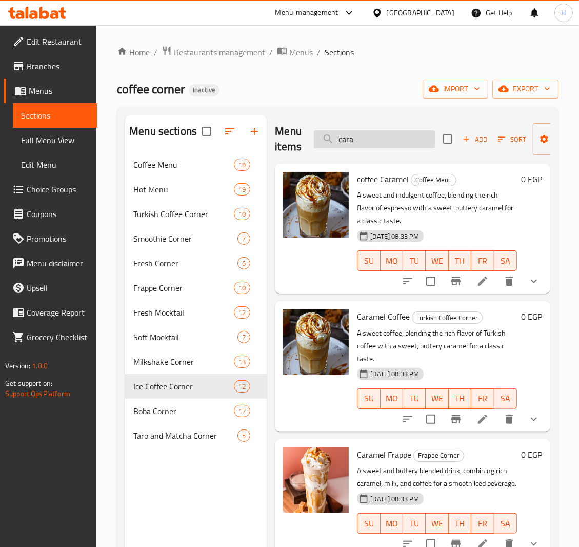
click at [347, 141] on input "cara" at bounding box center [374, 139] width 121 height 18
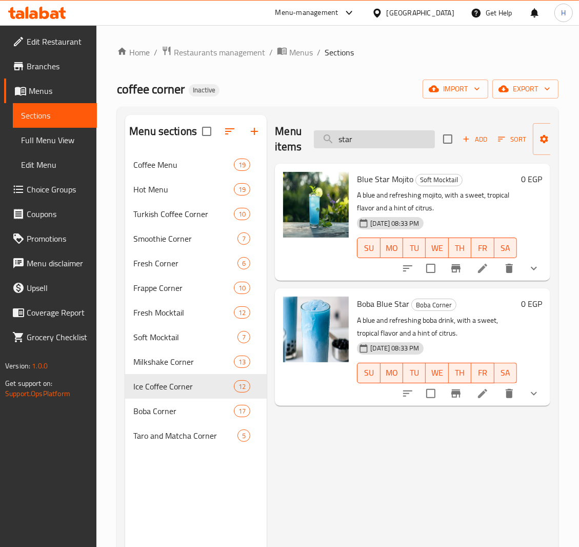
click at [342, 143] on input "star" at bounding box center [374, 139] width 121 height 18
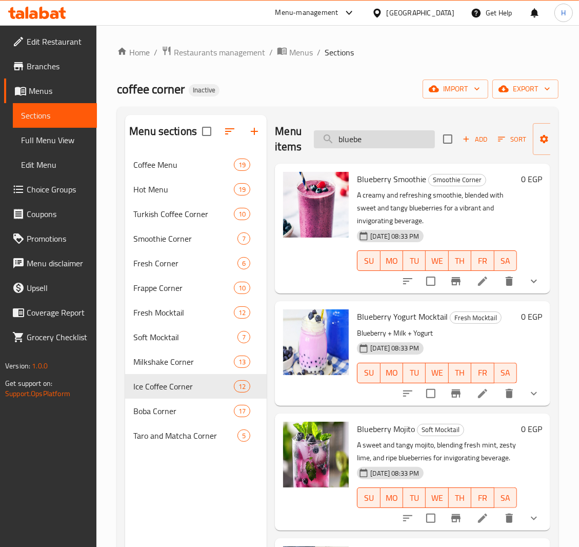
click at [356, 140] on input "bluebe" at bounding box center [374, 139] width 121 height 18
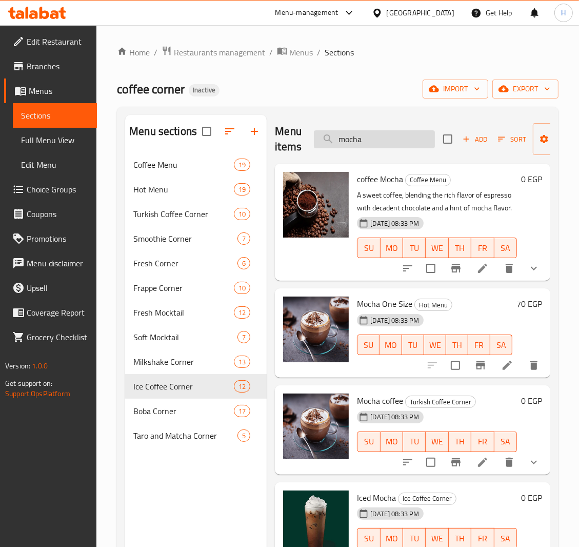
click at [352, 139] on input "mocha" at bounding box center [374, 139] width 121 height 18
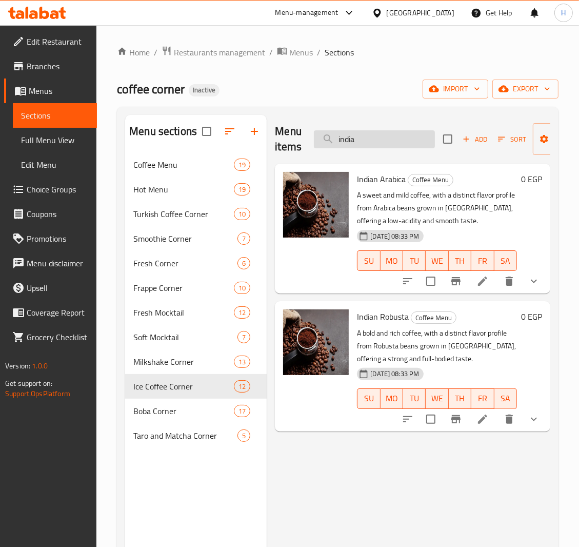
click at [356, 142] on input "india" at bounding box center [374, 139] width 121 height 18
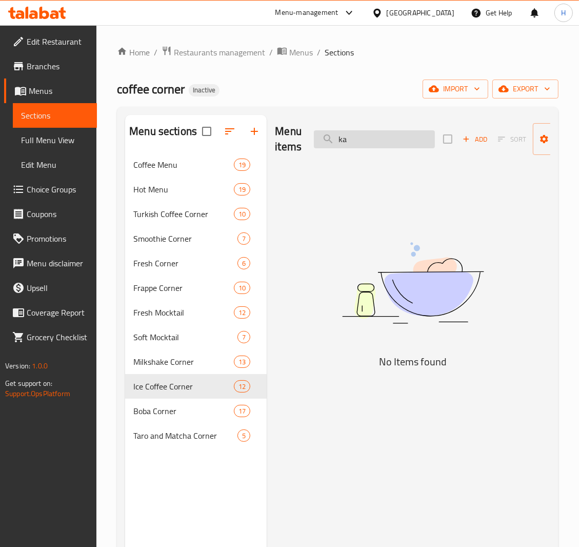
type input "k"
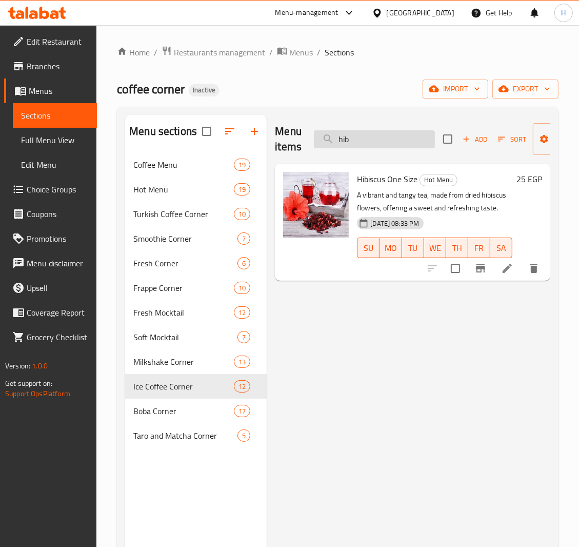
click at [334, 142] on input "hib" at bounding box center [374, 139] width 121 height 18
click at [344, 141] on input "hib" at bounding box center [374, 139] width 121 height 18
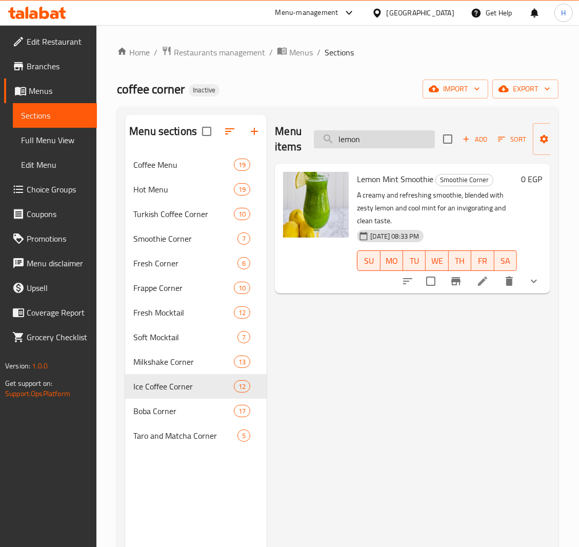
click at [357, 138] on input "lemon" at bounding box center [374, 139] width 121 height 18
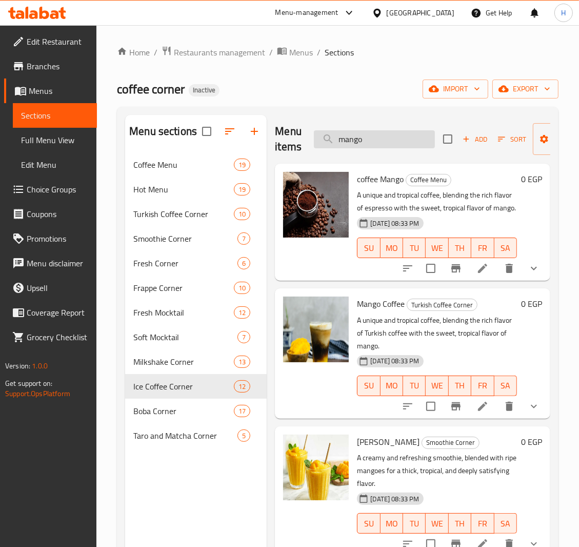
click at [355, 138] on input "mango" at bounding box center [374, 139] width 121 height 18
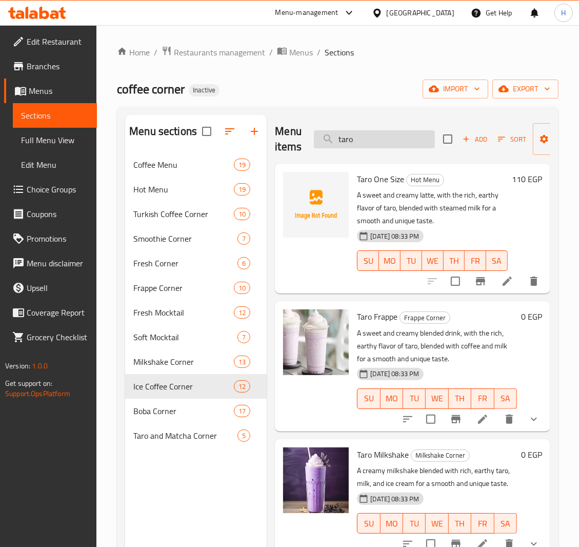
click at [358, 146] on input "taro" at bounding box center [374, 139] width 121 height 18
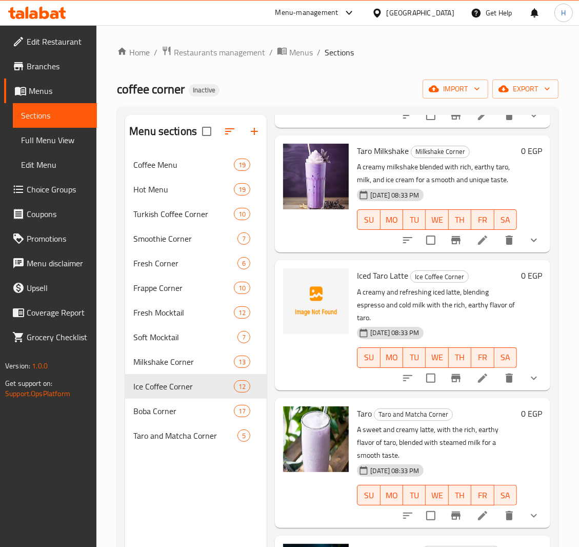
scroll to position [308, 0]
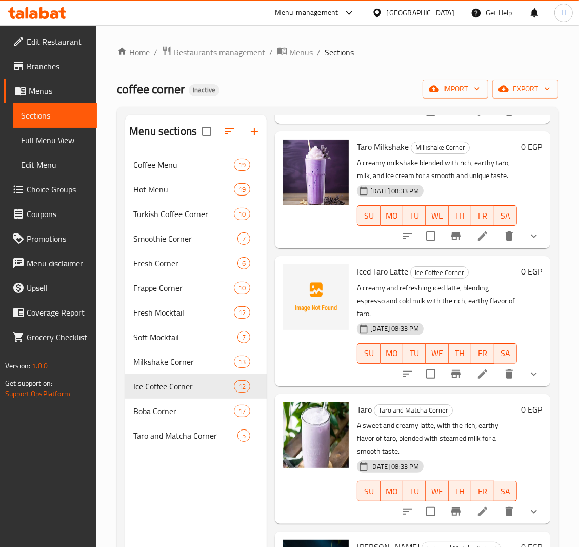
click at [380, 279] on span "Iced Taro Latte" at bounding box center [382, 271] width 51 height 15
copy h6 "Iced Taro Latte"
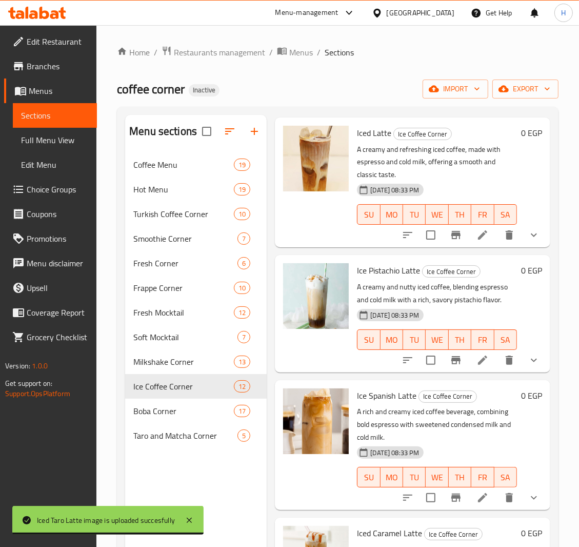
scroll to position [0, 0]
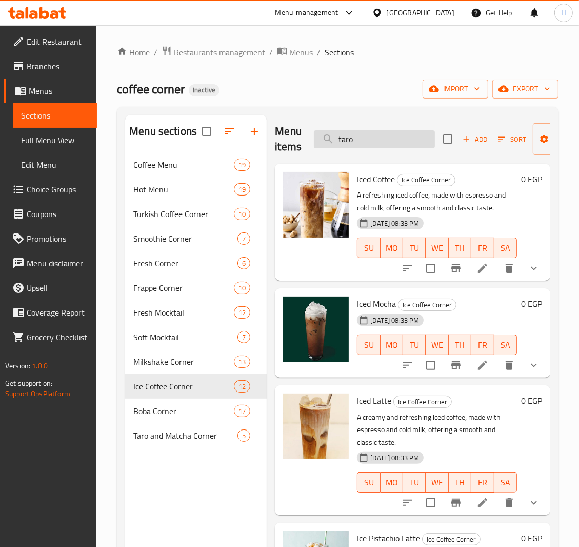
click at [365, 134] on input "taro" at bounding box center [374, 139] width 121 height 18
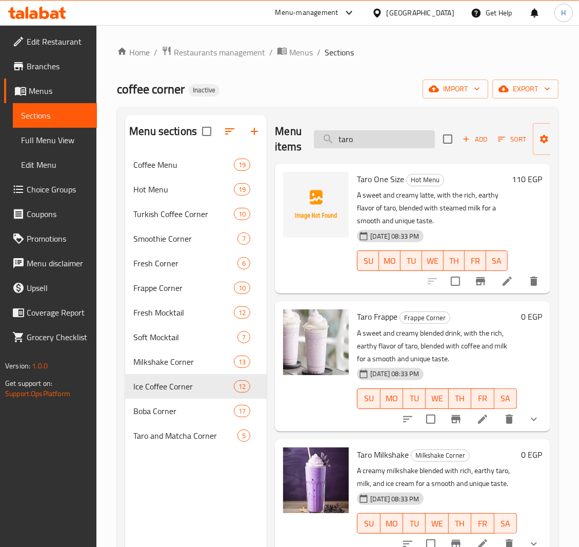
click at [350, 148] on input "taro" at bounding box center [374, 139] width 121 height 18
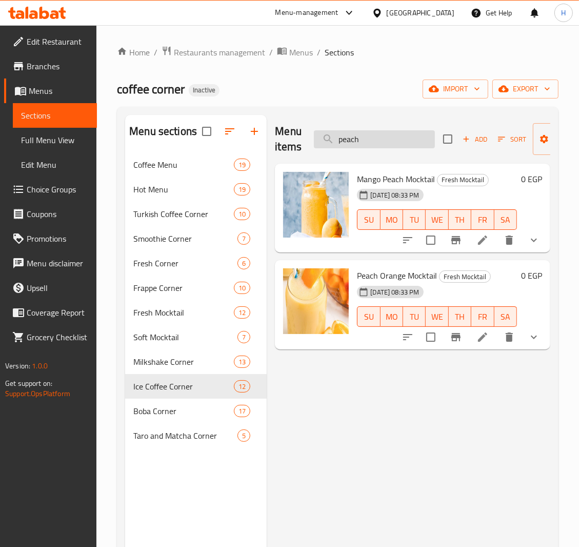
click at [360, 142] on input "peach" at bounding box center [374, 139] width 121 height 18
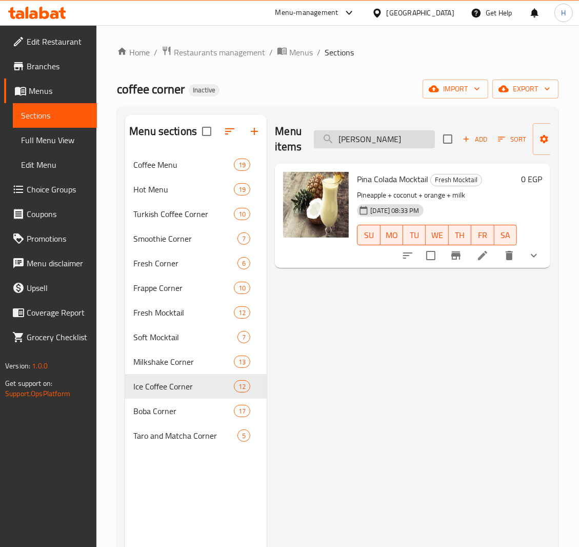
click at [346, 145] on input "pina" at bounding box center [374, 139] width 121 height 18
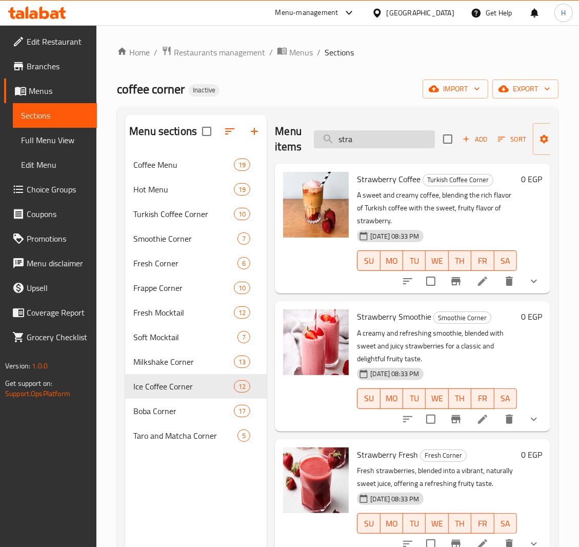
click at [344, 141] on input "stra" at bounding box center [374, 139] width 121 height 18
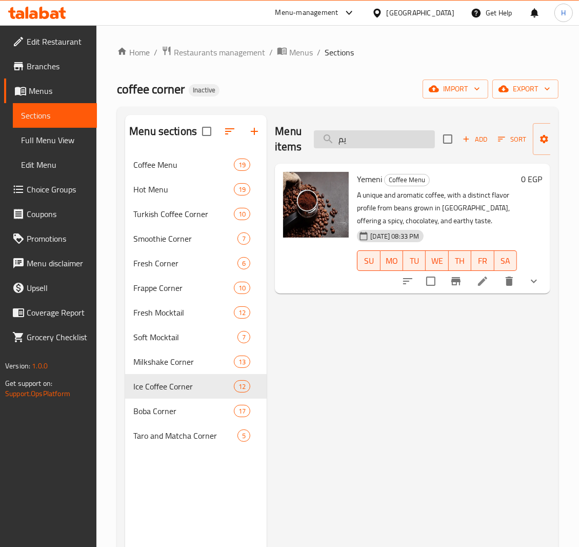
click at [356, 139] on input "يم" at bounding box center [374, 139] width 121 height 18
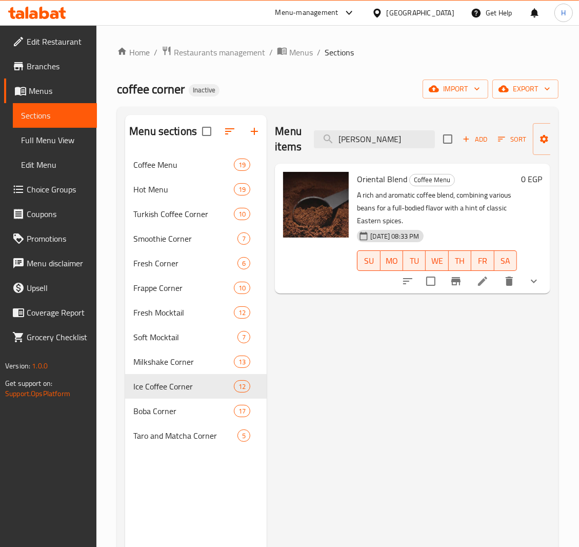
type input "orie"
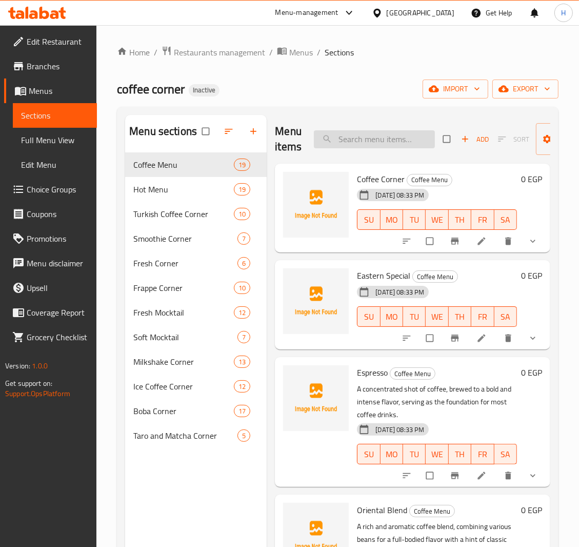
click at [358, 144] on input "search" at bounding box center [374, 139] width 121 height 18
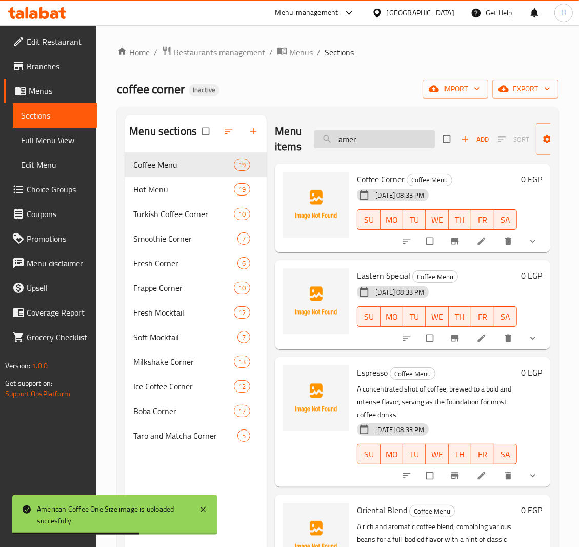
click at [350, 137] on input "amer" at bounding box center [374, 139] width 121 height 18
paste input "Apple Ben"
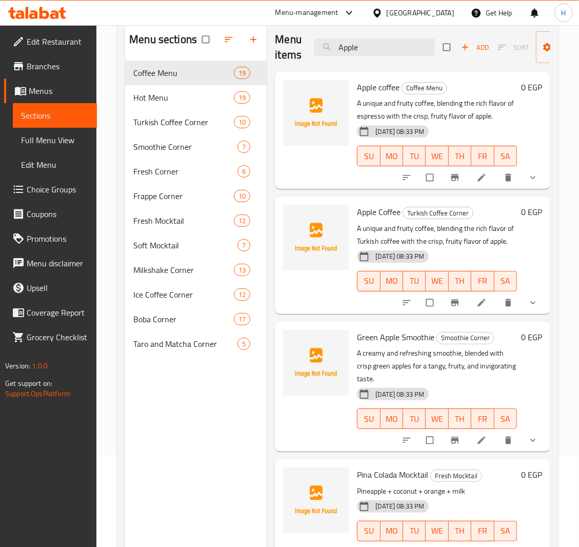
scroll to position [68, 0]
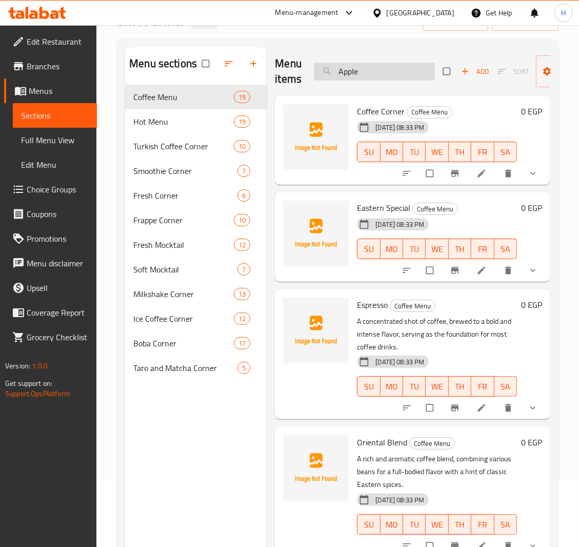
click at [350, 73] on input "Apple" at bounding box center [374, 72] width 121 height 18
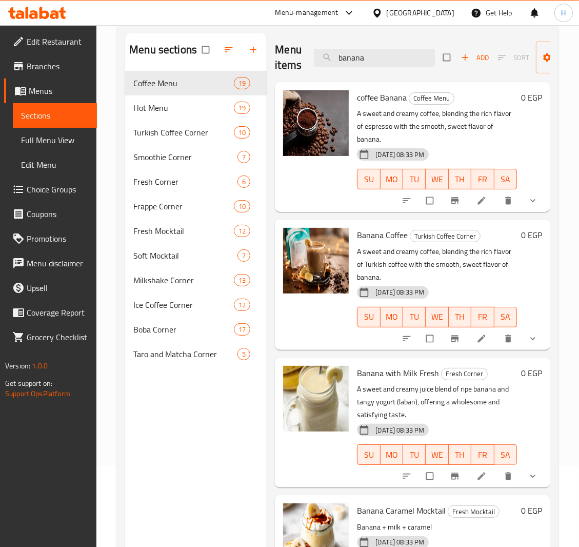
scroll to position [0, 0]
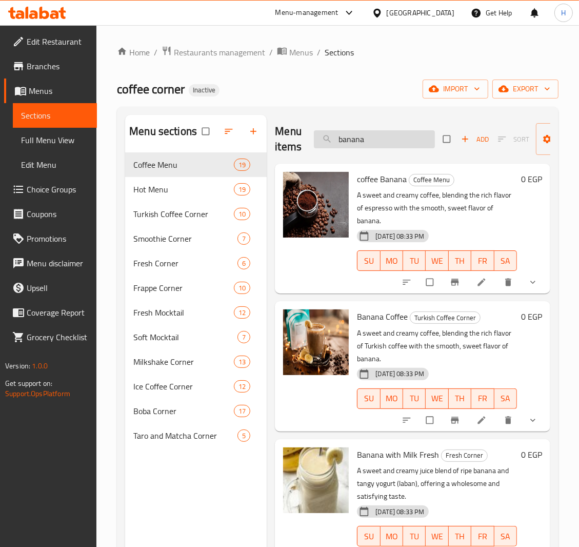
click at [358, 136] on input "banana" at bounding box center [374, 139] width 121 height 18
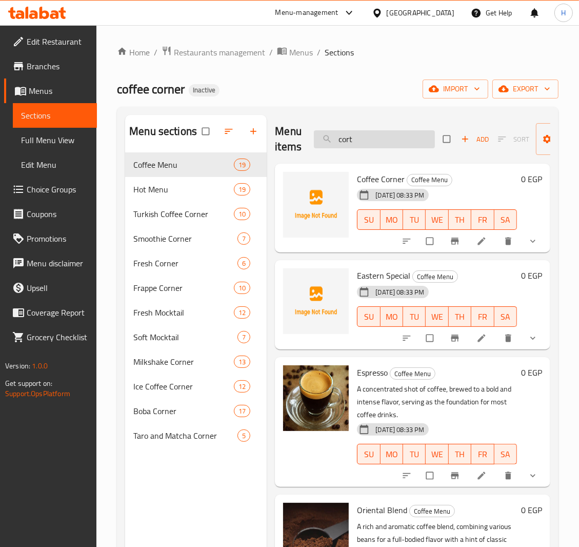
click at [356, 138] on input "cort" at bounding box center [374, 139] width 121 height 18
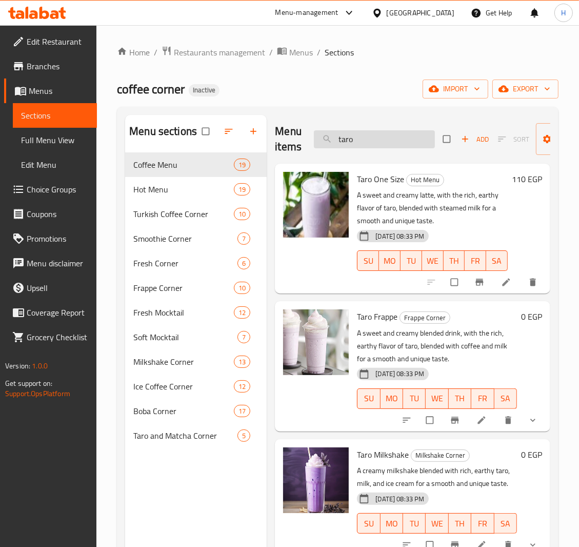
click at [348, 137] on input "taro" at bounding box center [374, 139] width 121 height 18
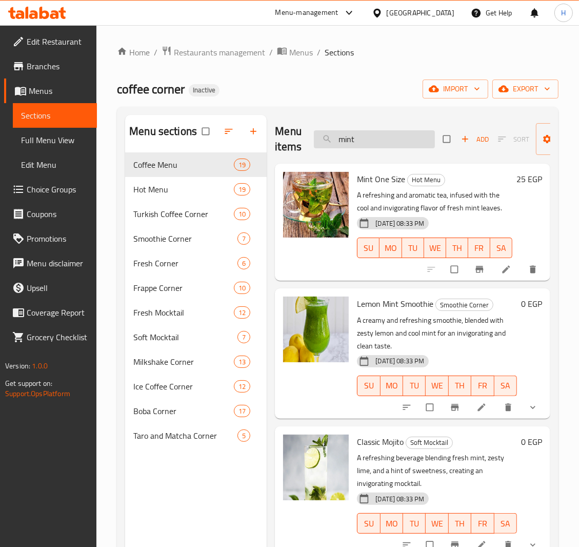
click at [352, 143] on input "mint" at bounding box center [374, 139] width 121 height 18
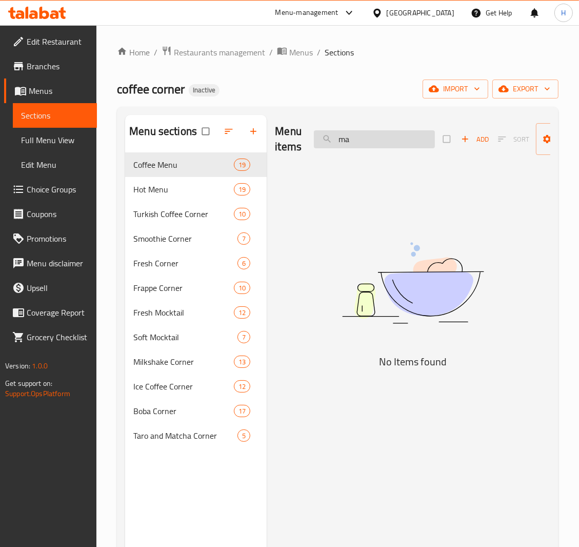
type input "m"
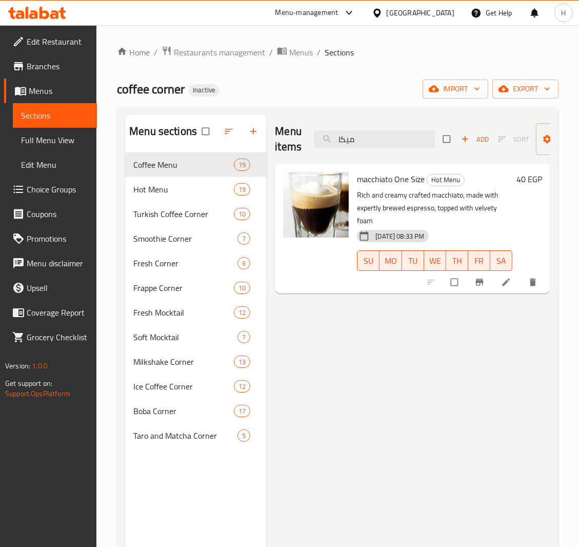
click at [378, 180] on span "macchiato One Size" at bounding box center [391, 178] width 68 height 15
copy span "macchiato"
click at [360, 140] on input "ميكا" at bounding box center [374, 139] width 121 height 18
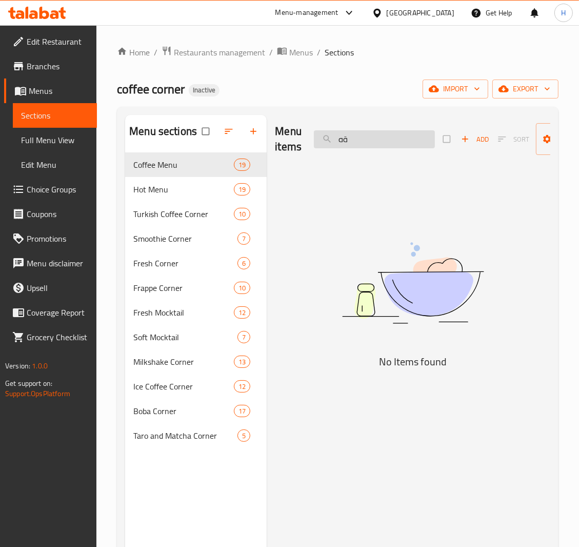
type input "ة"
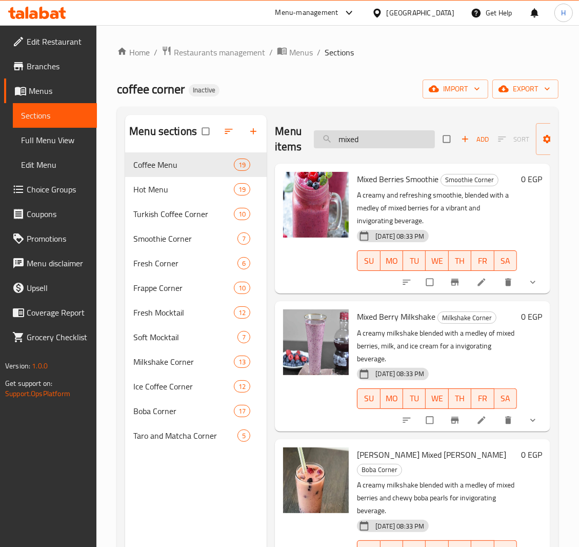
click at [346, 140] on input "mixed" at bounding box center [374, 139] width 121 height 18
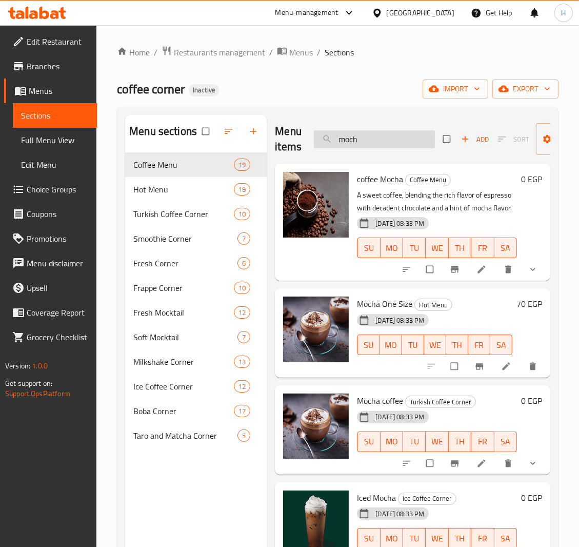
click at [350, 137] on input "moch" at bounding box center [374, 139] width 121 height 18
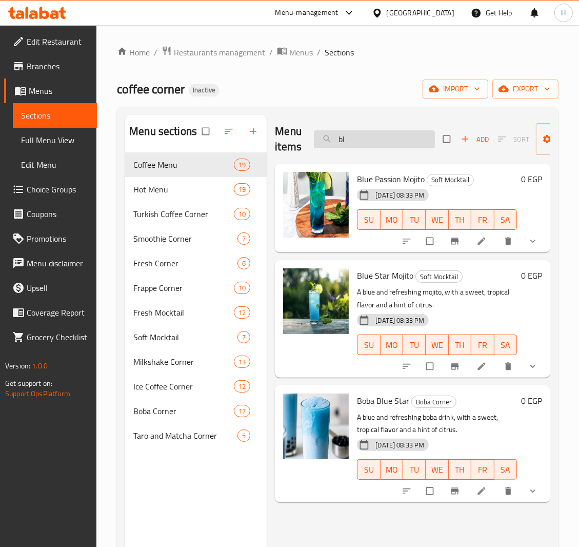
type input "b"
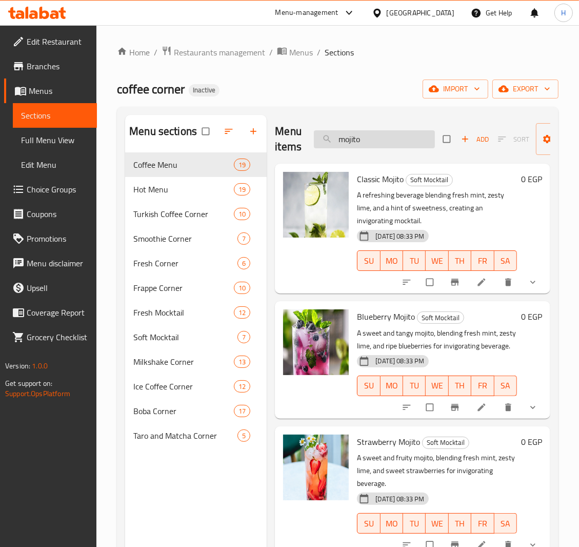
click at [355, 143] on input "mojito" at bounding box center [374, 139] width 121 height 18
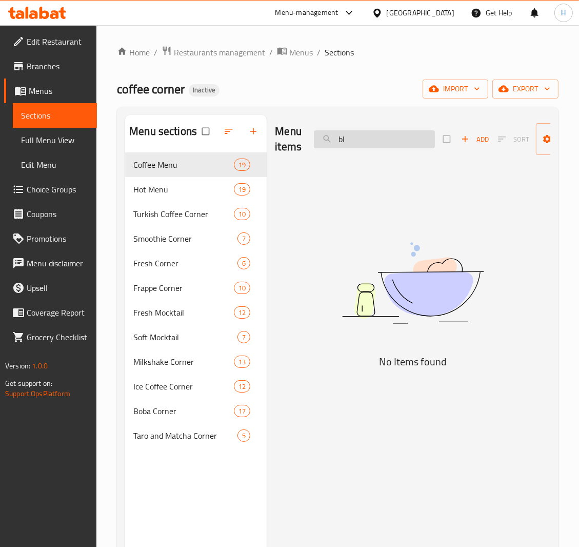
type input "b"
type input "h"
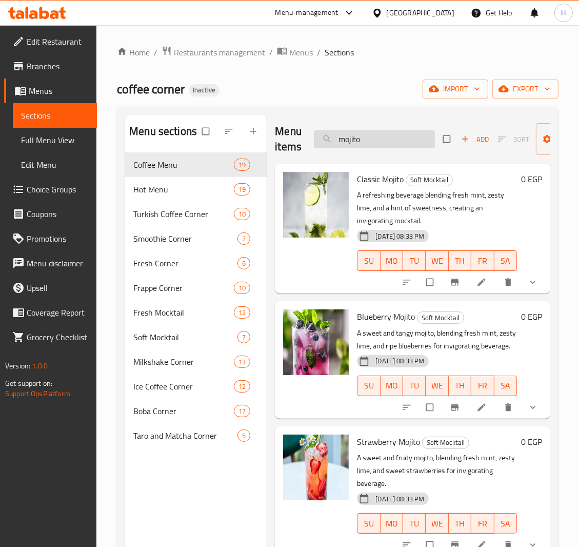
click at [345, 140] on input "mojito" at bounding box center [374, 139] width 121 height 18
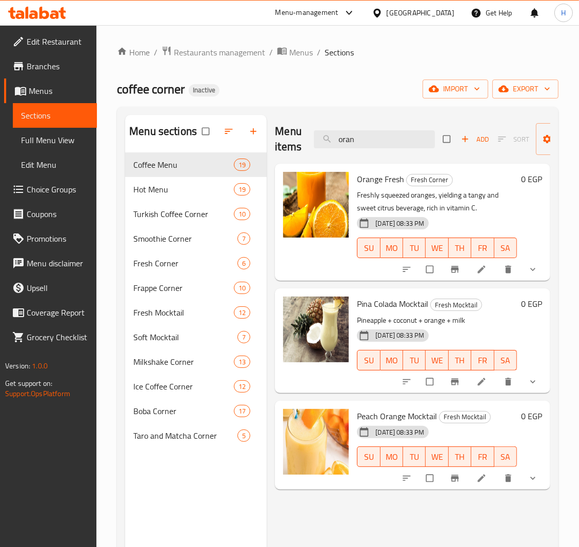
type input "oran"
